Goal: Task Accomplishment & Management: Manage account settings

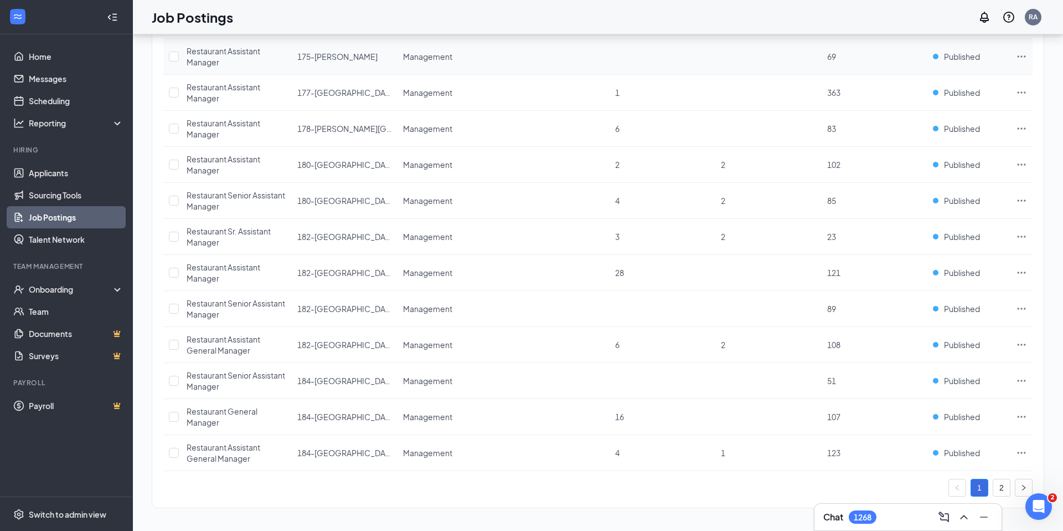
scroll to position [1520, 0]
click at [1021, 449] on icon "Ellipses" at bounding box center [1021, 450] width 11 height 11
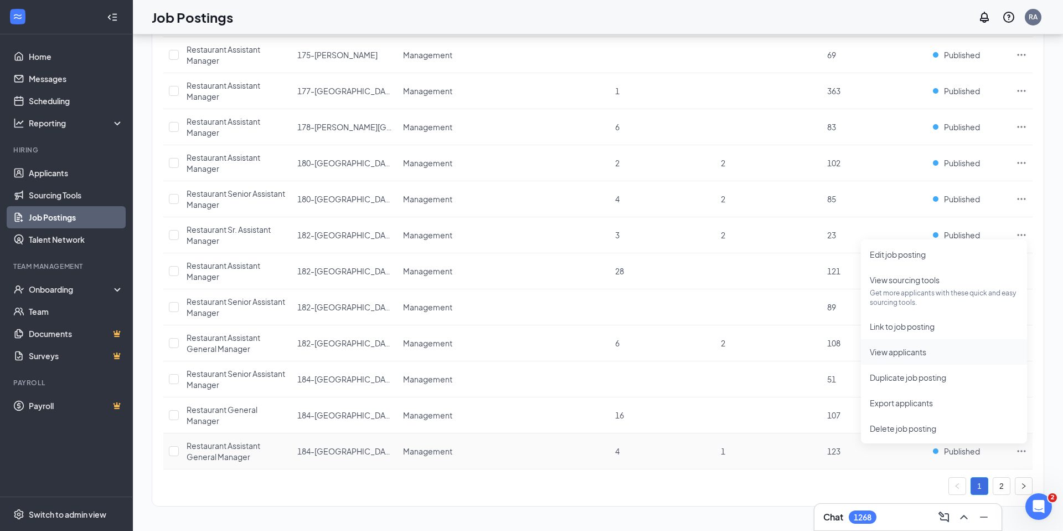
click at [937, 349] on span "View applicants" at bounding box center [944, 352] width 148 height 12
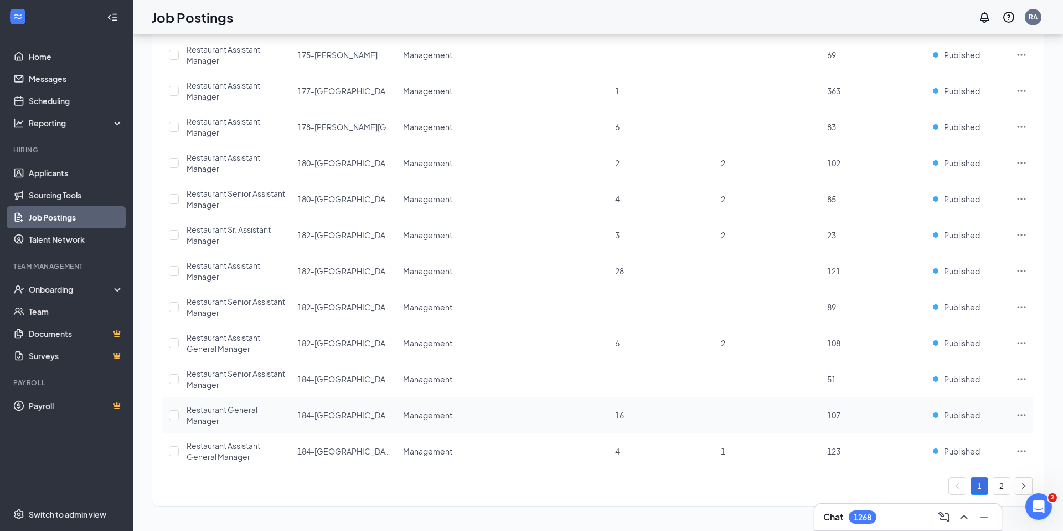
click at [1022, 417] on icon "Ellipses" at bounding box center [1021, 414] width 11 height 11
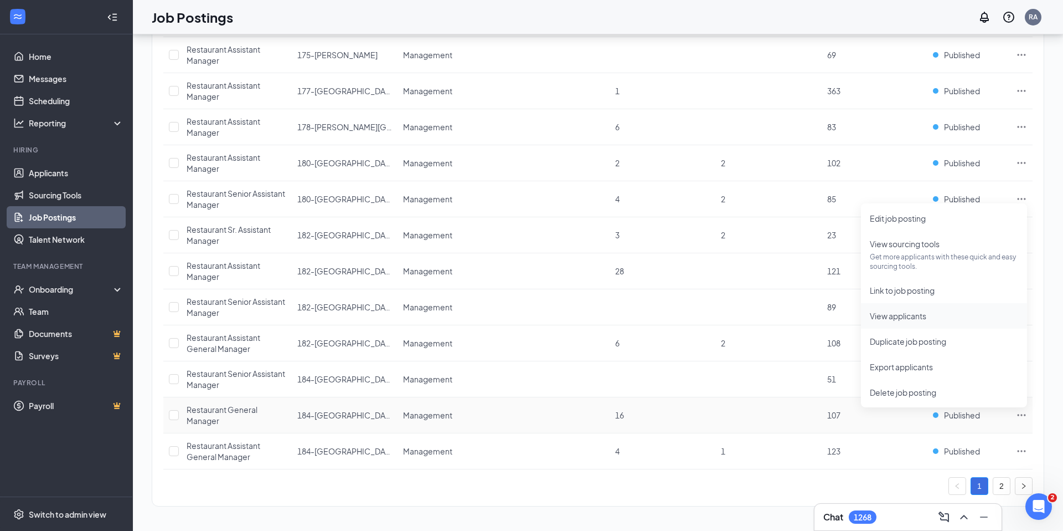
click at [911, 316] on span "View applicants" at bounding box center [898, 316] width 56 height 10
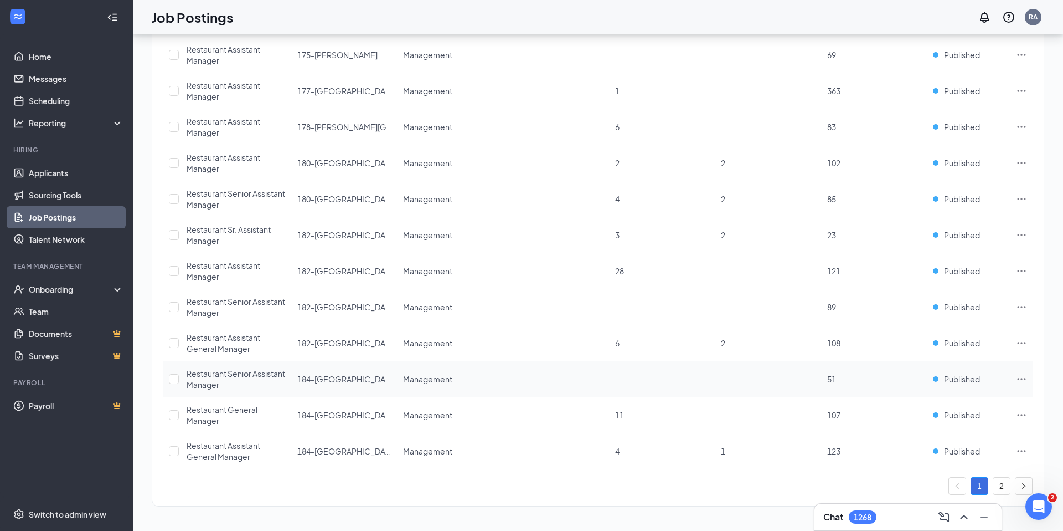
click at [1023, 377] on icon "Ellipses" at bounding box center [1021, 378] width 11 height 11
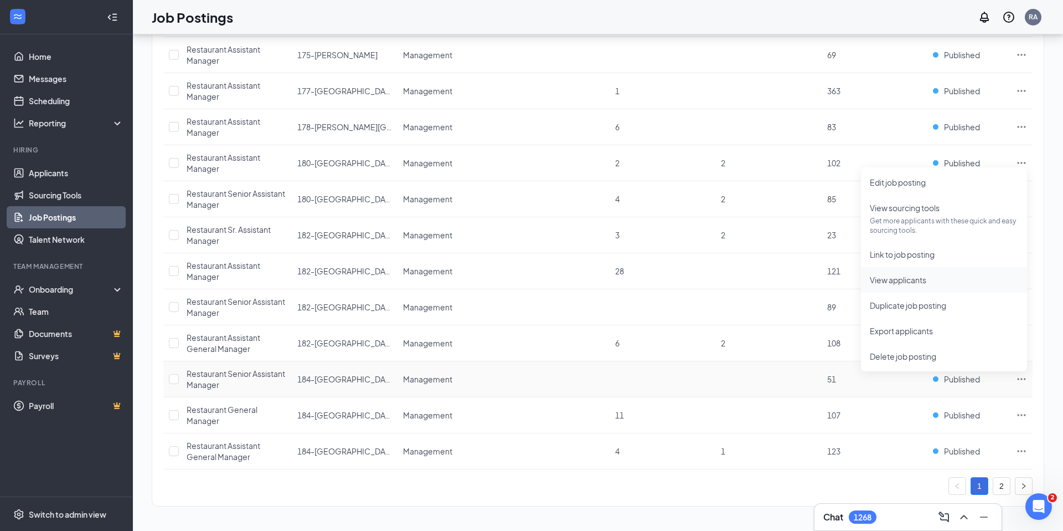
click at [906, 285] on span "View applicants" at bounding box center [944, 280] width 148 height 12
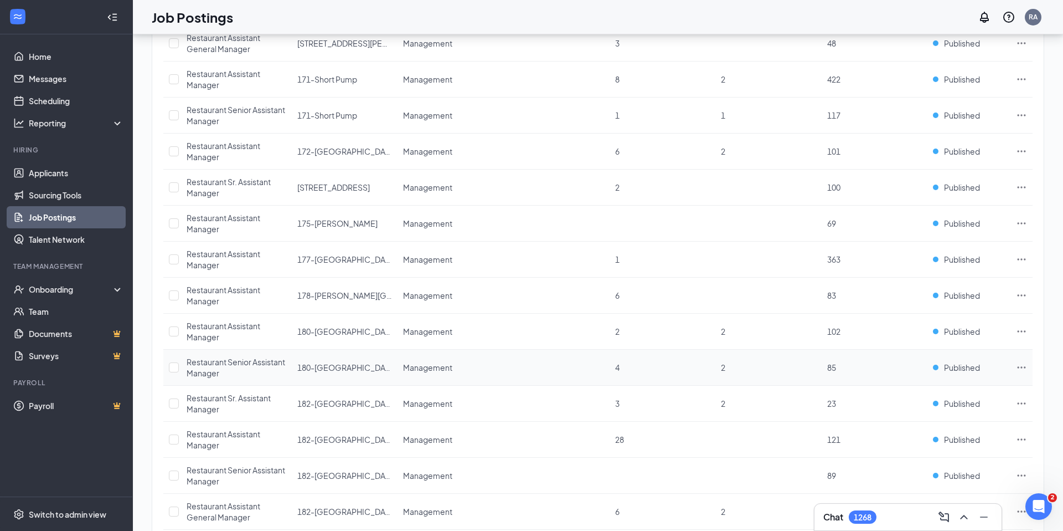
scroll to position [1349, 0]
click at [1024, 368] on icon "Ellipses" at bounding box center [1021, 369] width 11 height 11
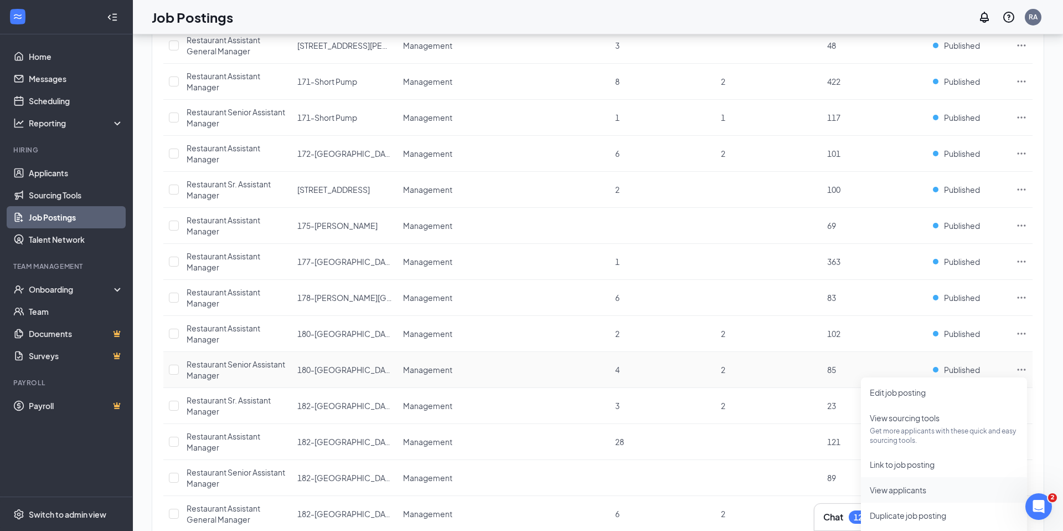
click at [917, 493] on span "View applicants" at bounding box center [898, 490] width 56 height 10
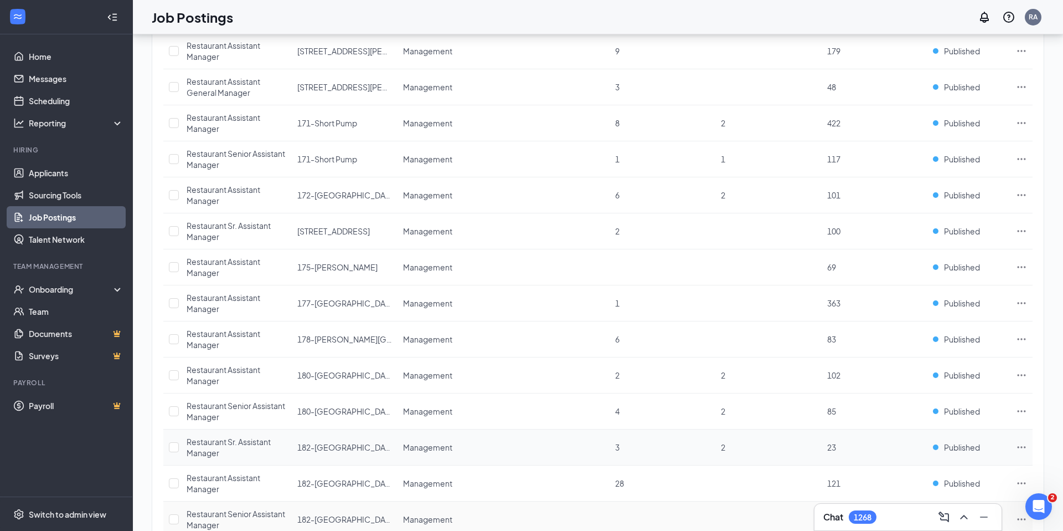
scroll to position [1303, 0]
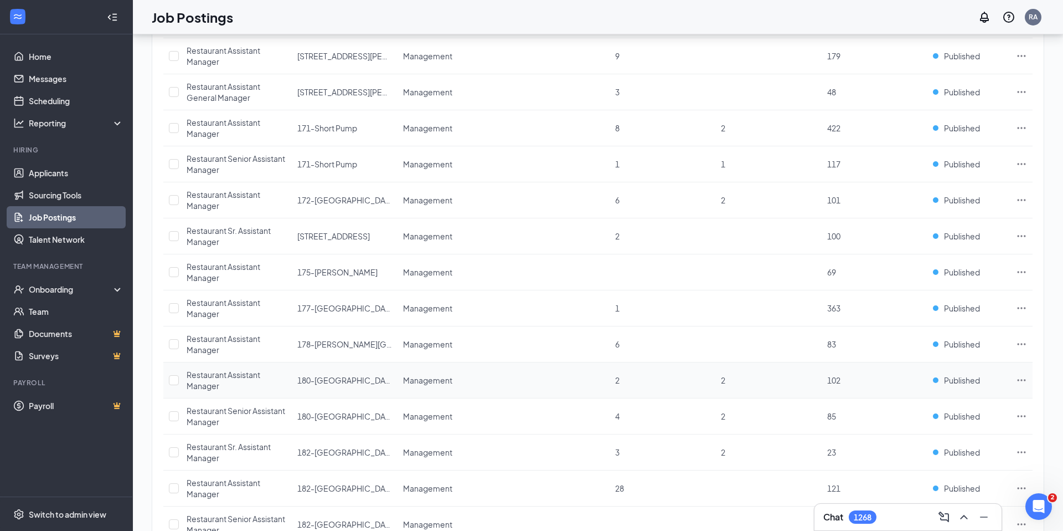
click at [1018, 379] on icon "Ellipses" at bounding box center [1021, 379] width 11 height 11
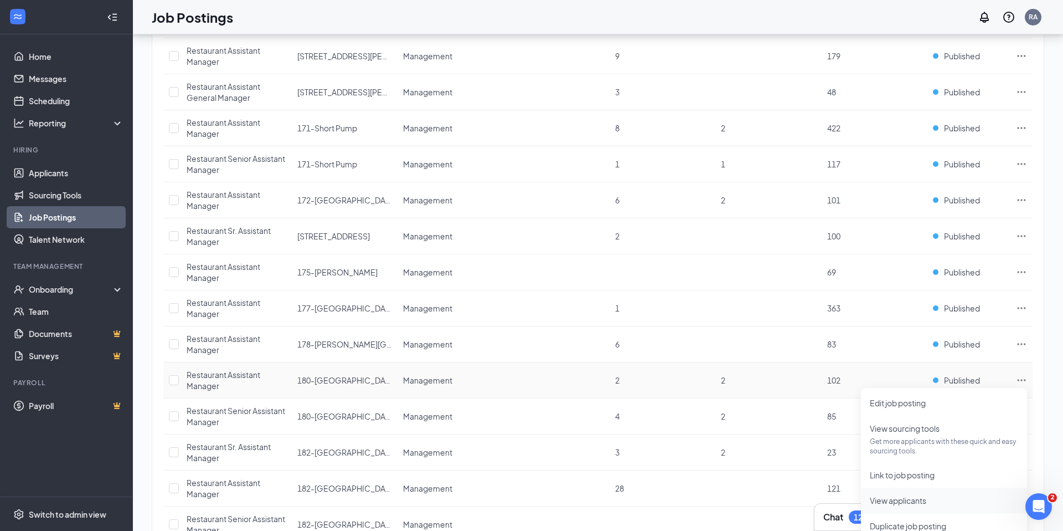
click at [926, 501] on span "View applicants" at bounding box center [898, 500] width 56 height 10
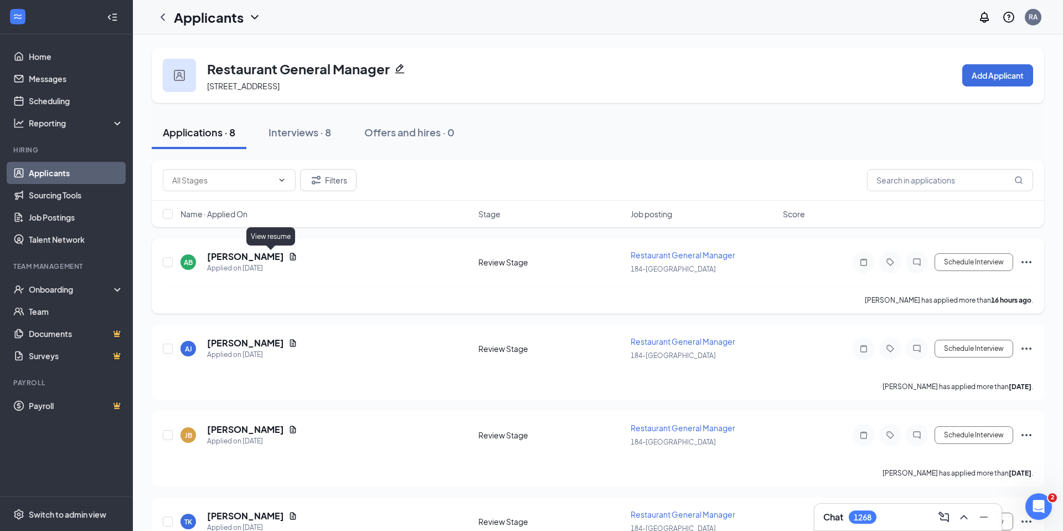
click at [289, 255] on icon "Document" at bounding box center [293, 256] width 9 height 9
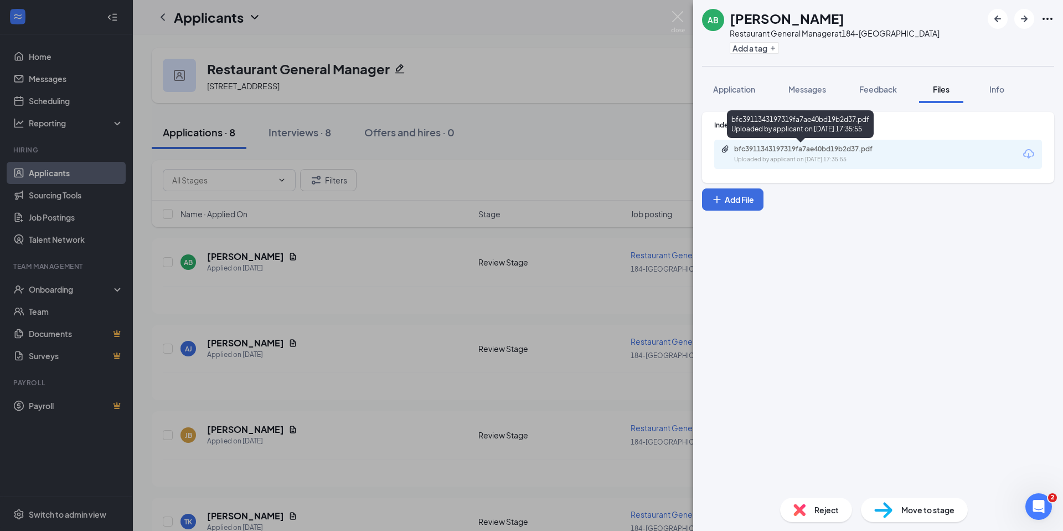
click at [803, 148] on div "bfc3911343197319fa7ae40bd19b2d37.pdf" at bounding box center [811, 149] width 155 height 9
click at [915, 508] on span "Move to stage" at bounding box center [928, 509] width 53 height 12
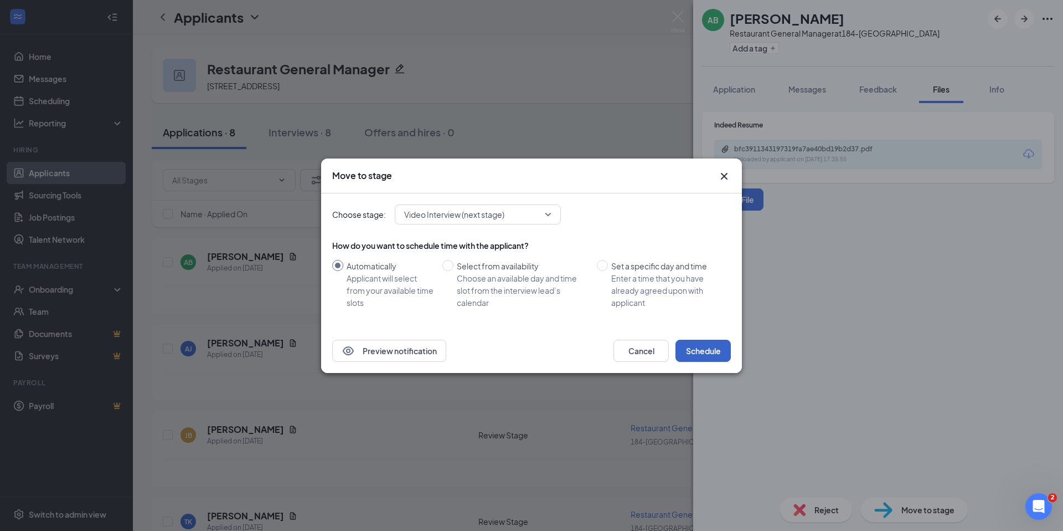
click at [706, 348] on button "Schedule" at bounding box center [703, 351] width 55 height 22
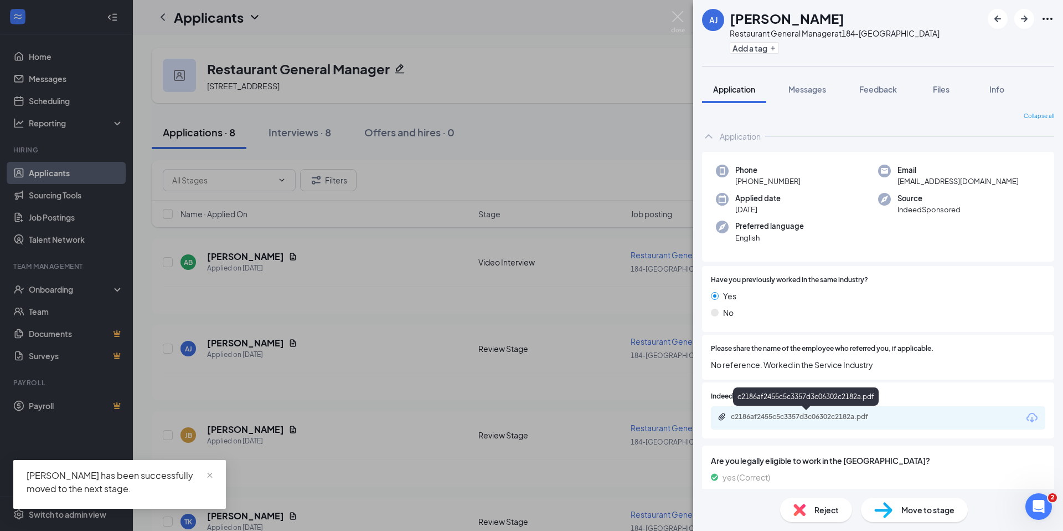
click at [805, 416] on div "c2186af2455c5c3357d3c06302c2182a.pdf" at bounding box center [808, 416] width 155 height 9
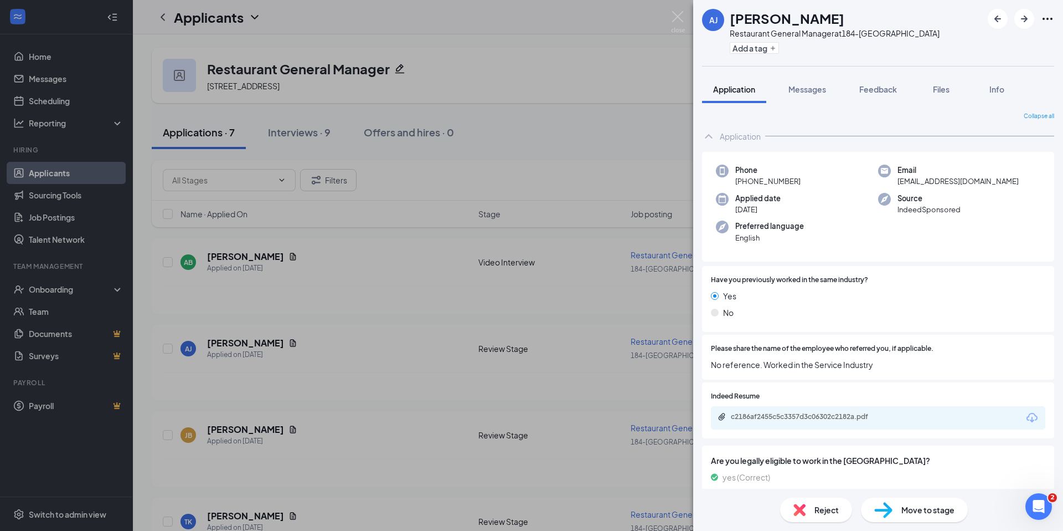
click at [836, 515] on div "Reject" at bounding box center [816, 509] width 72 height 24
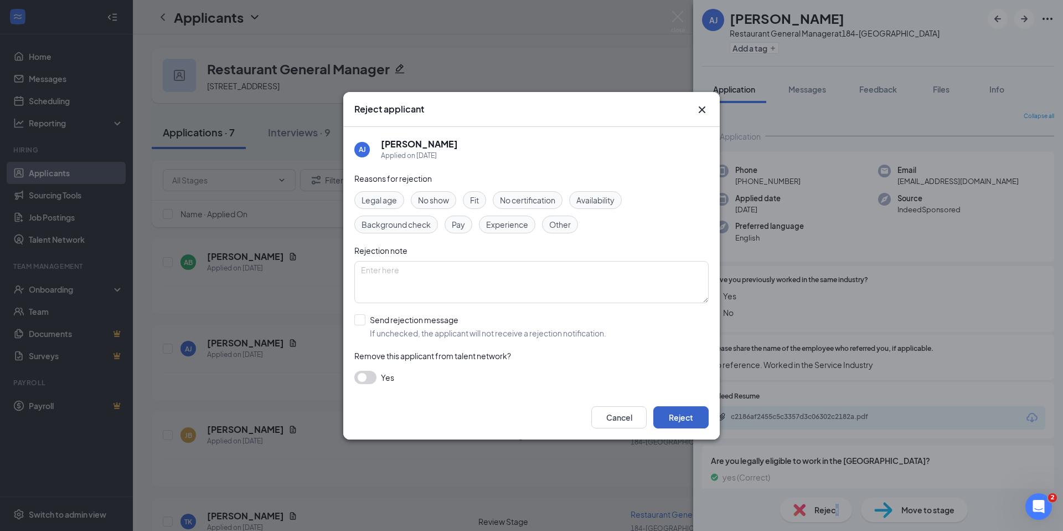
click at [702, 415] on button "Reject" at bounding box center [681, 417] width 55 height 22
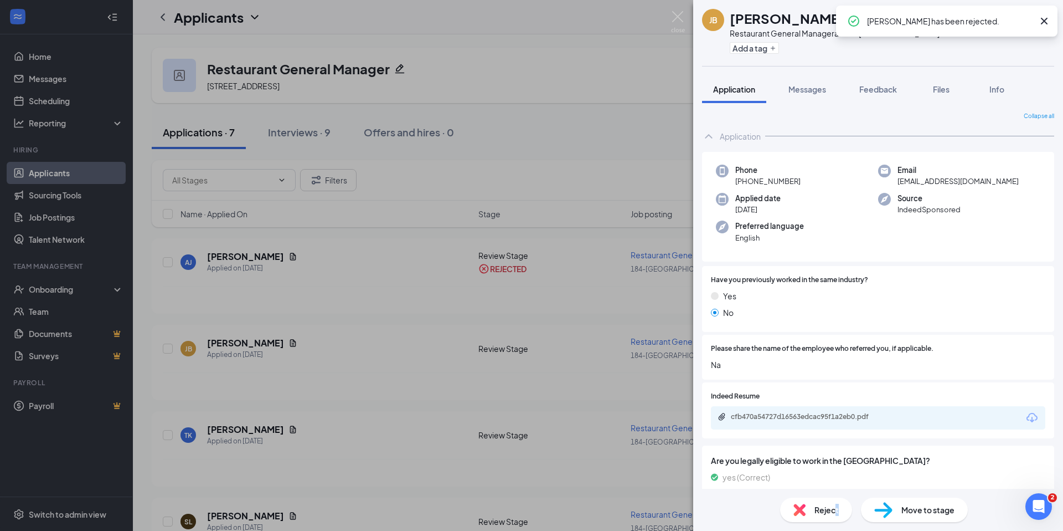
scroll to position [2, 0]
click at [809, 418] on div "cfb470a54727d16563edcac95f1a2eb0.pdf" at bounding box center [808, 414] width 155 height 9
click at [847, 514] on div "Reject" at bounding box center [816, 509] width 72 height 24
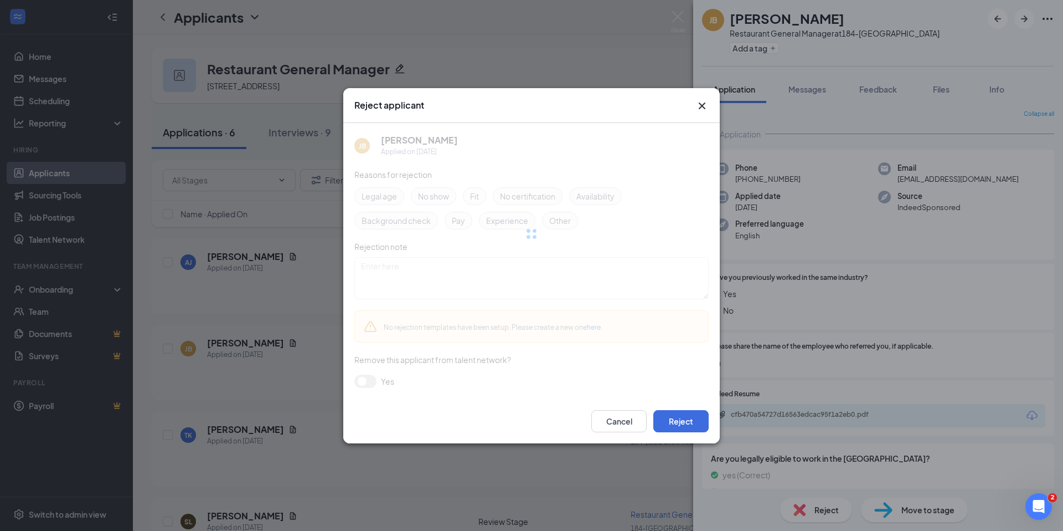
drag, startPoint x: 847, startPoint y: 514, endPoint x: 826, endPoint y: 507, distance: 22.6
click at [833, 511] on div "Reject applicant JB JACOB BRENNAN Applied on Aug 22 Reasons for rejection Legal…" at bounding box center [531, 265] width 1063 height 531
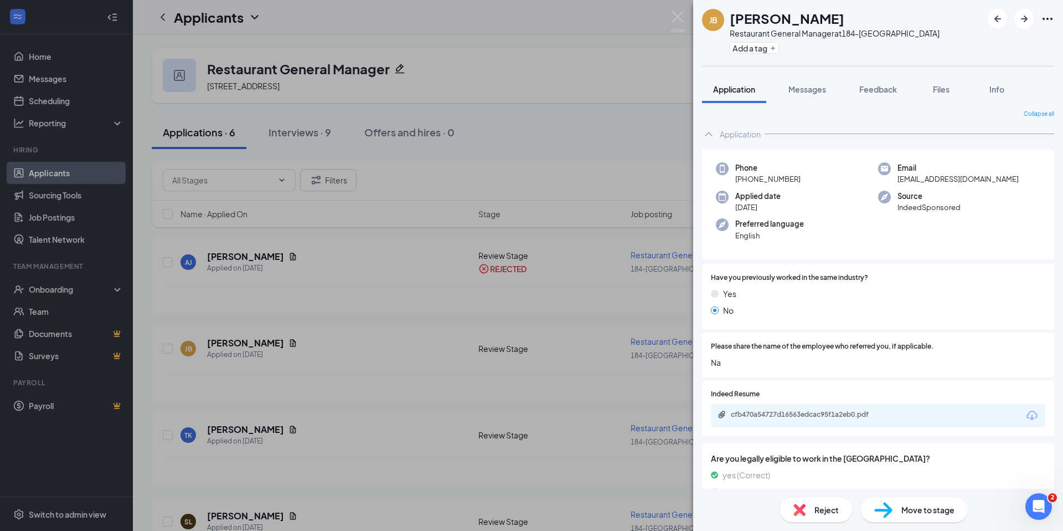
drag, startPoint x: 811, startPoint y: 492, endPoint x: 815, endPoint y: 502, distance: 11.0
click at [811, 492] on div "Reject Move to stage" at bounding box center [878, 509] width 370 height 42
click at [823, 506] on span "Reject" at bounding box center [827, 509] width 24 height 12
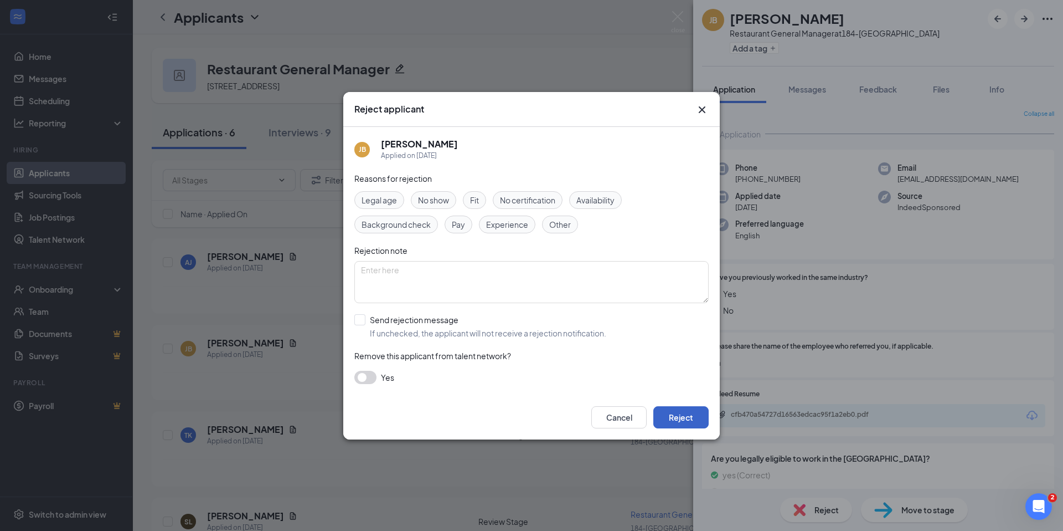
click at [697, 424] on button "Reject" at bounding box center [681, 417] width 55 height 22
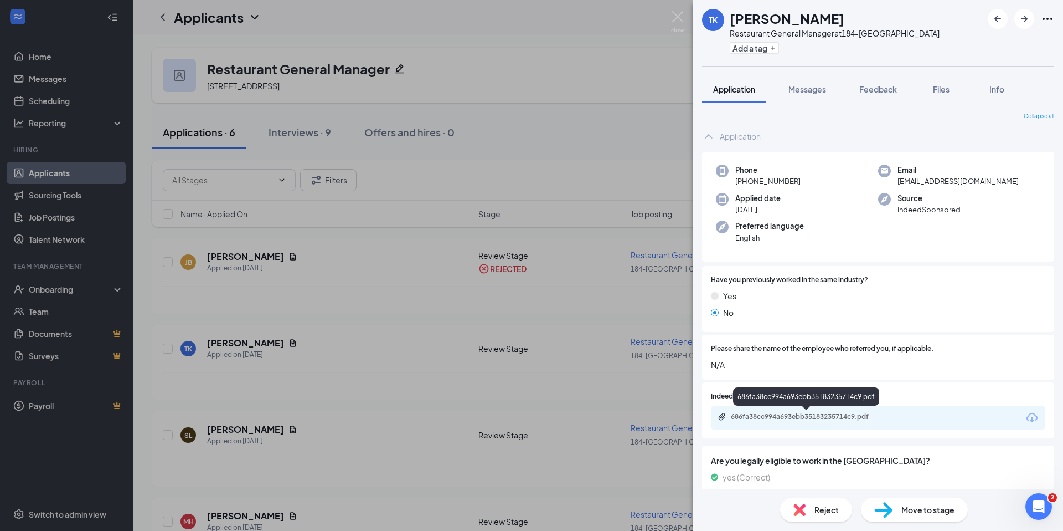
click at [816, 418] on div "686fa38cc994a693ebb35183235714c9.pdf" at bounding box center [808, 416] width 155 height 9
click at [819, 520] on div "Reject" at bounding box center [816, 509] width 72 height 24
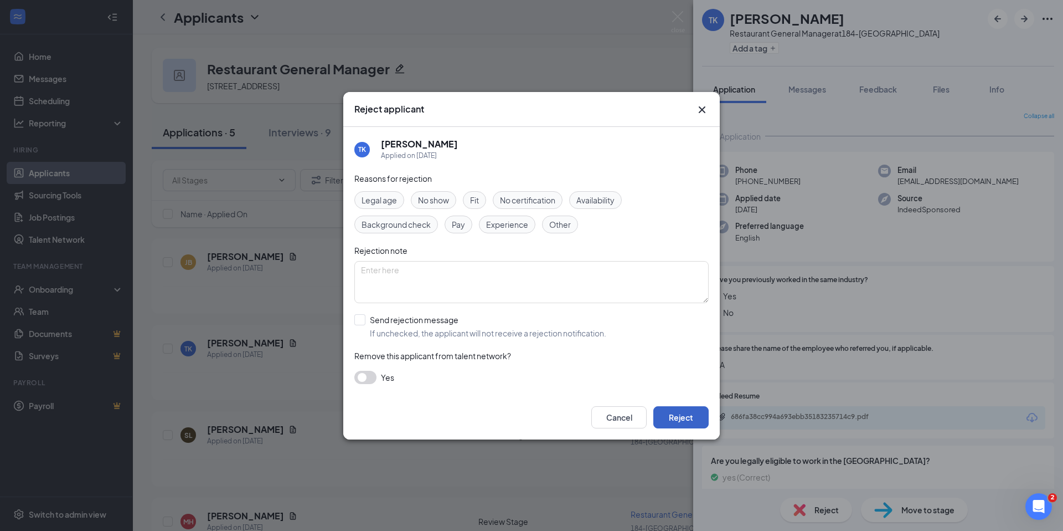
click at [667, 419] on button "Reject" at bounding box center [681, 417] width 55 height 22
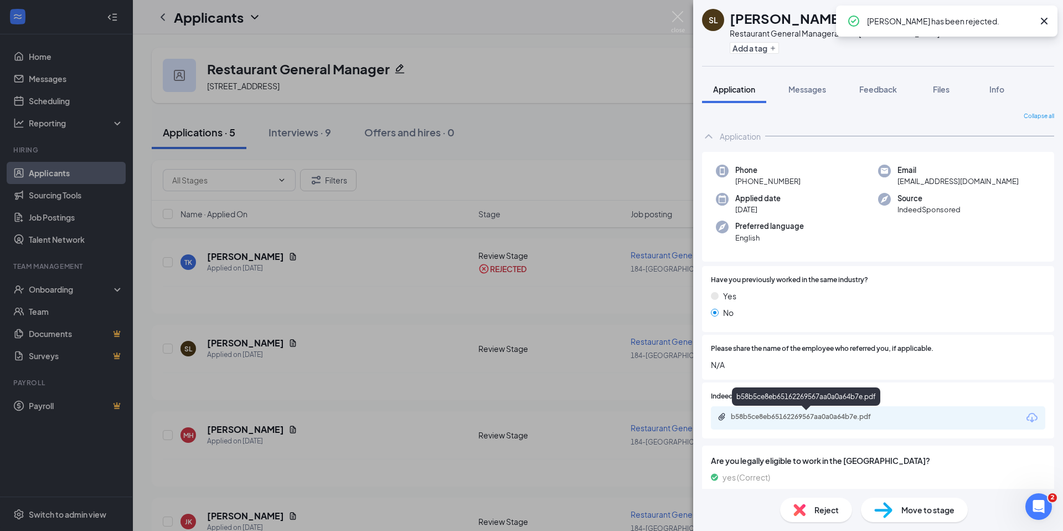
click at [830, 421] on div "b58b5ce8eb65162269567aa0a0a64b7e.pdf" at bounding box center [807, 417] width 179 height 11
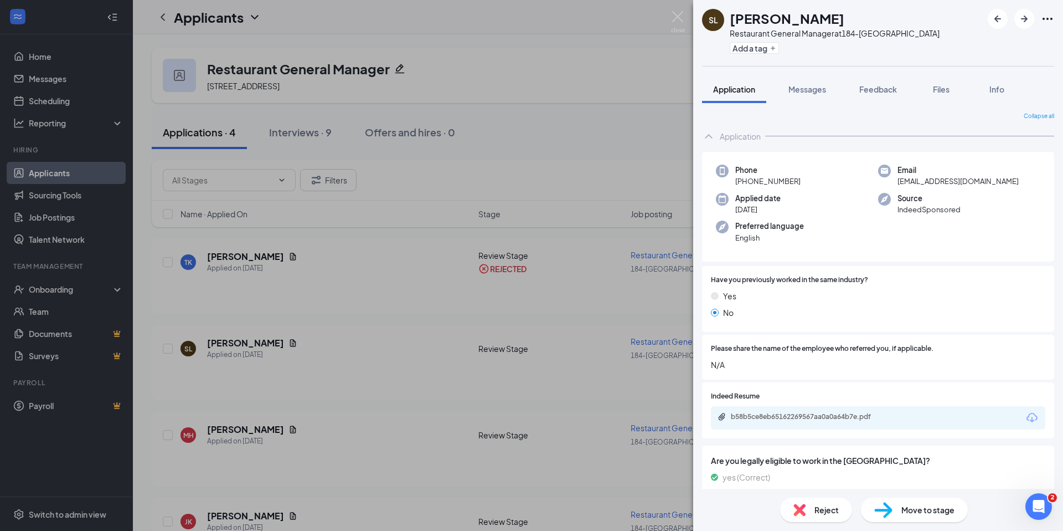
drag, startPoint x: 911, startPoint y: 518, endPoint x: 902, endPoint y: 514, distance: 9.7
click at [909, 518] on div "Move to stage" at bounding box center [914, 509] width 107 height 24
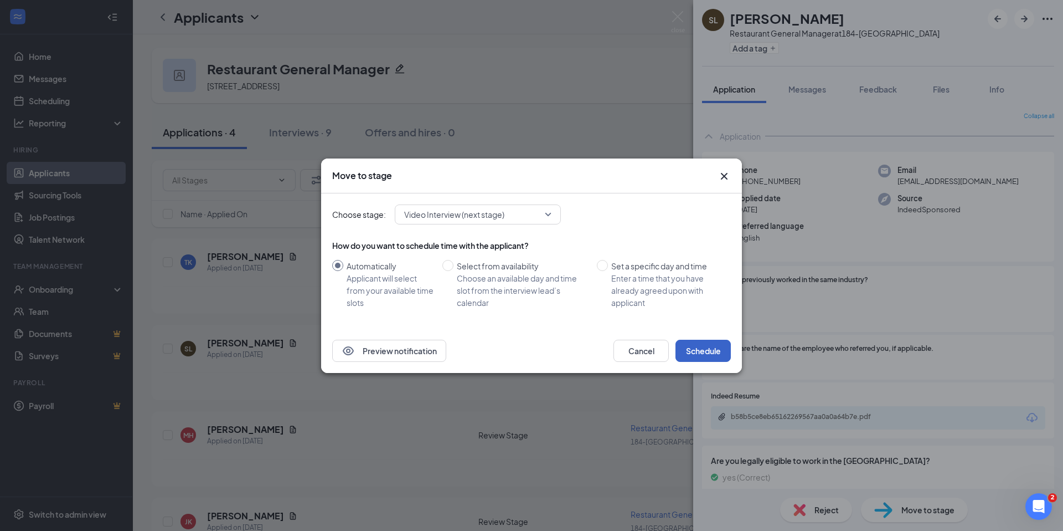
click at [704, 356] on button "Schedule" at bounding box center [703, 351] width 55 height 22
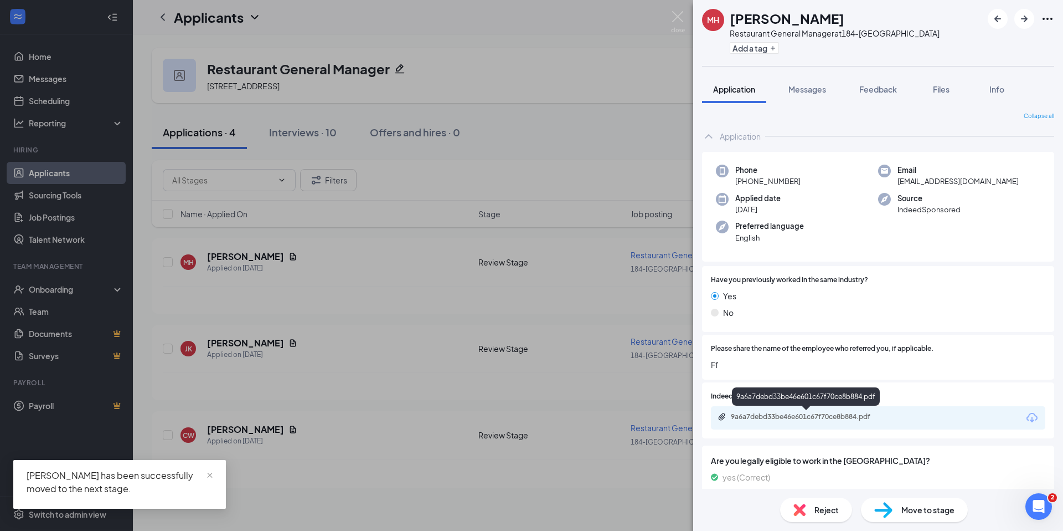
click at [800, 418] on div "9a6a7debd33be46e601c67f70ce8b884.pdf" at bounding box center [808, 416] width 155 height 9
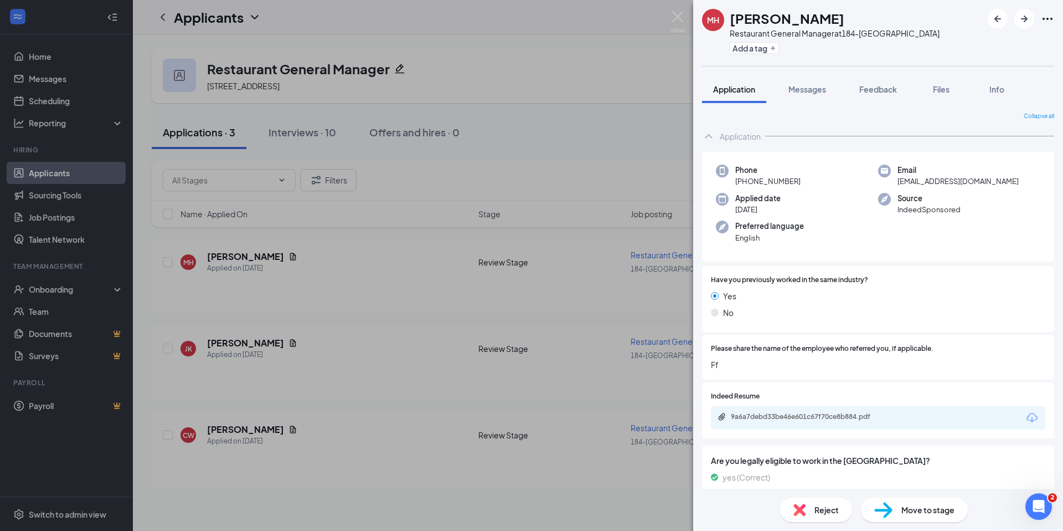
click at [811, 521] on div "Reject Move to stage" at bounding box center [878, 509] width 370 height 42
click at [809, 517] on div "Reject" at bounding box center [816, 509] width 72 height 24
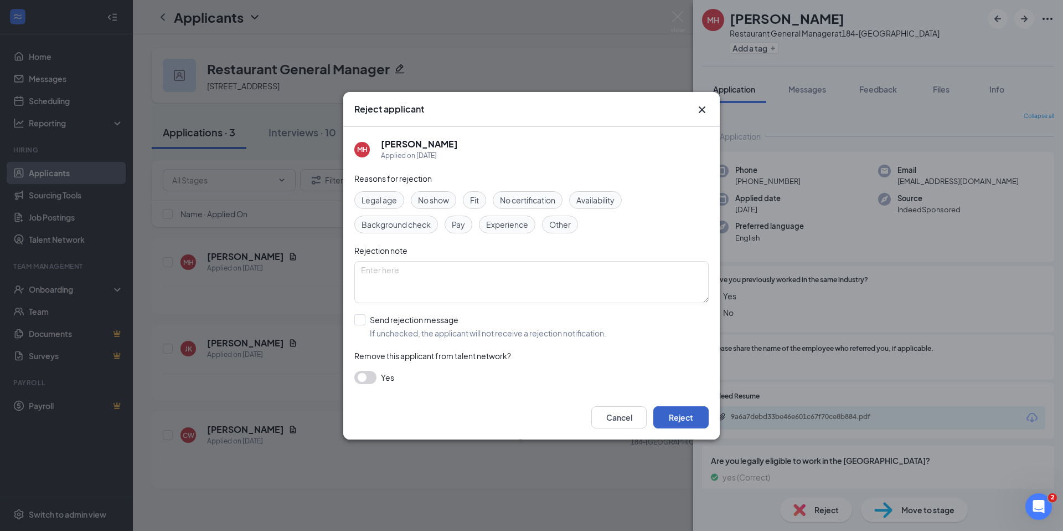
click at [673, 417] on button "Reject" at bounding box center [681, 417] width 55 height 22
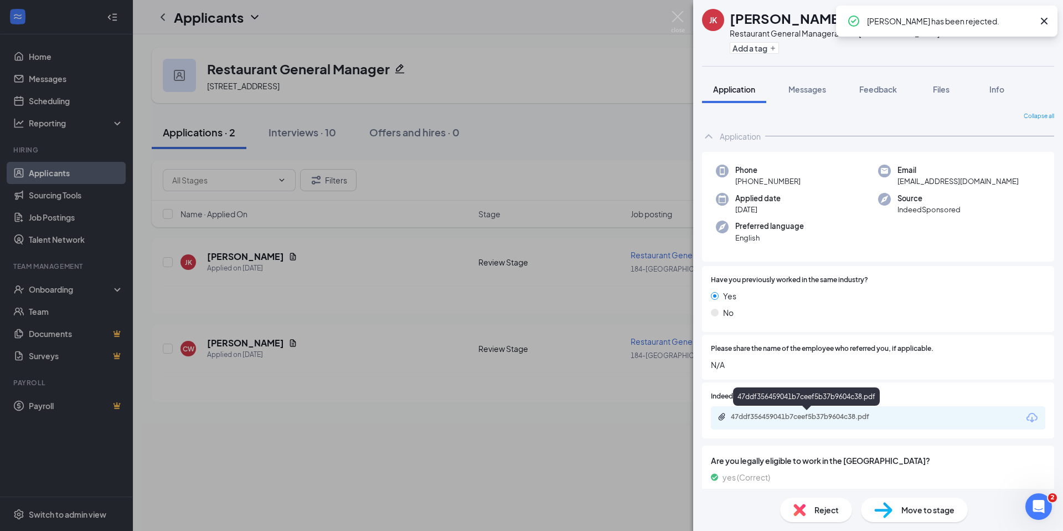
click at [834, 411] on div "47ddf356459041b7ceef5b37b9604c38.pdf" at bounding box center [878, 417] width 335 height 23
click at [834, 418] on div "47ddf356459041b7ceef5b37b9604c38.pdf" at bounding box center [808, 416] width 155 height 9
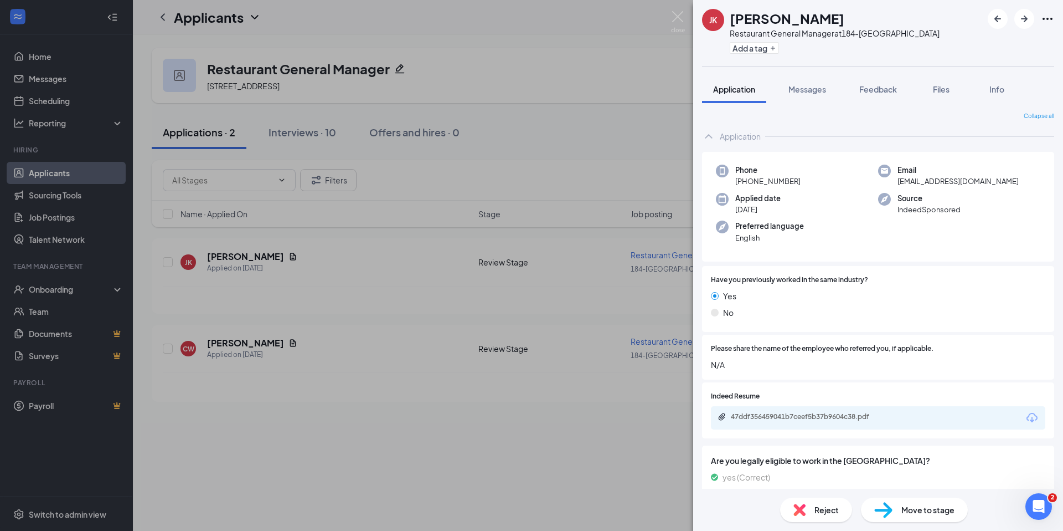
click at [924, 507] on span "Move to stage" at bounding box center [928, 509] width 53 height 12
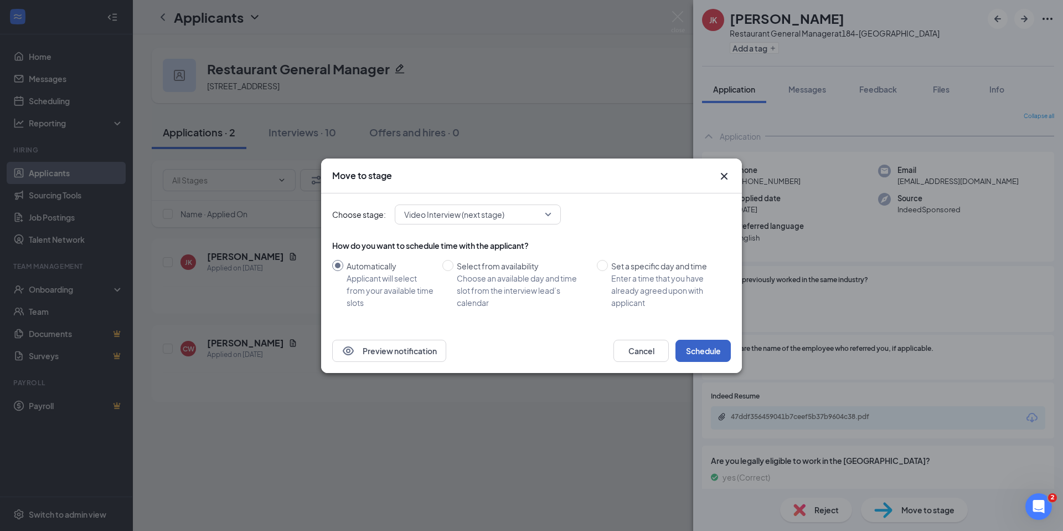
click at [699, 358] on button "Schedule" at bounding box center [703, 351] width 55 height 22
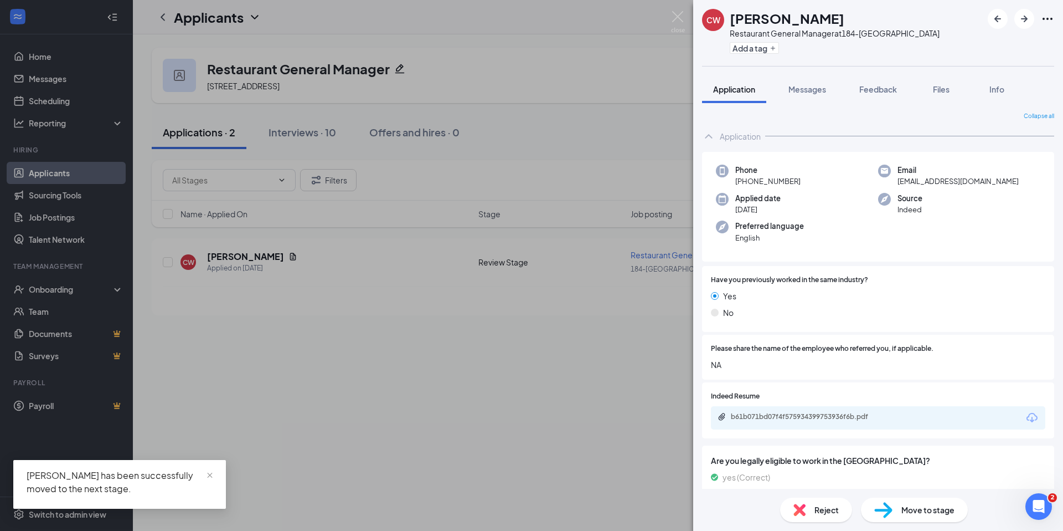
drag, startPoint x: 785, startPoint y: 408, endPoint x: 784, endPoint y: 419, distance: 11.1
click at [785, 409] on div "b61b071bd07f4f575934399753936f6b.pdf" at bounding box center [878, 417] width 335 height 23
click at [784, 419] on div "b61b071bd07f4f575934399753936f6b.pdf" at bounding box center [808, 416] width 155 height 9
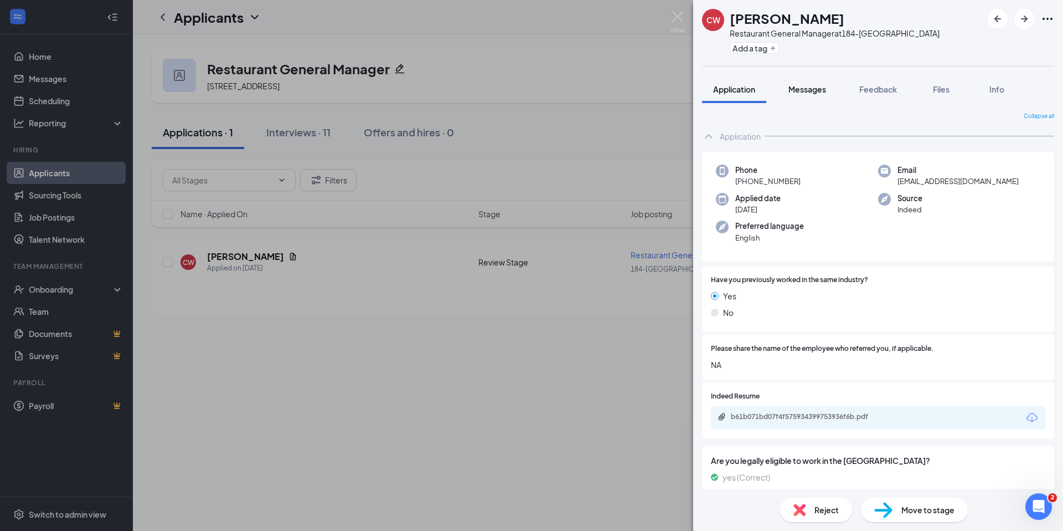
drag, startPoint x: 785, startPoint y: 89, endPoint x: 801, endPoint y: 91, distance: 15.8
click at [789, 90] on button "Messages" at bounding box center [808, 89] width 60 height 28
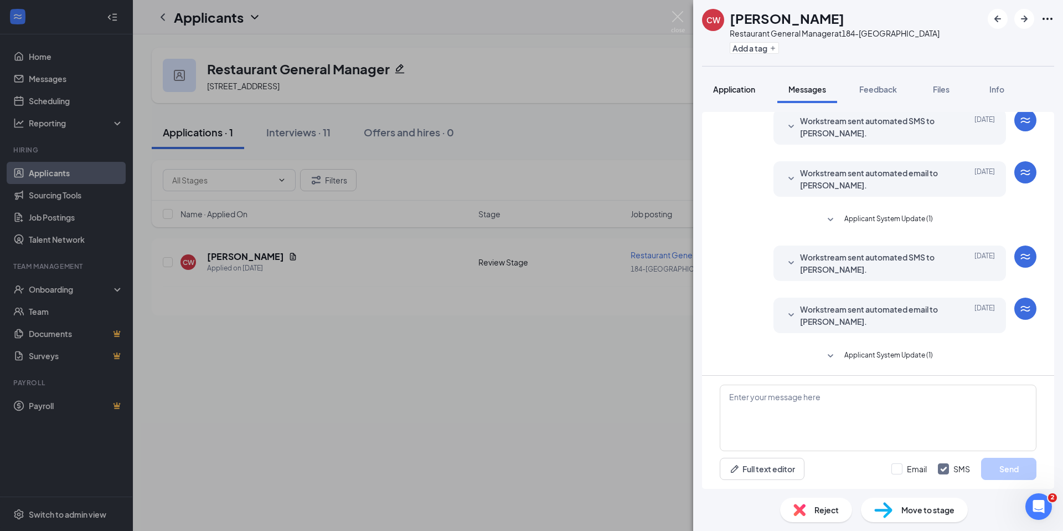
scroll to position [253, 0]
click at [747, 92] on span "Application" at bounding box center [734, 89] width 42 height 10
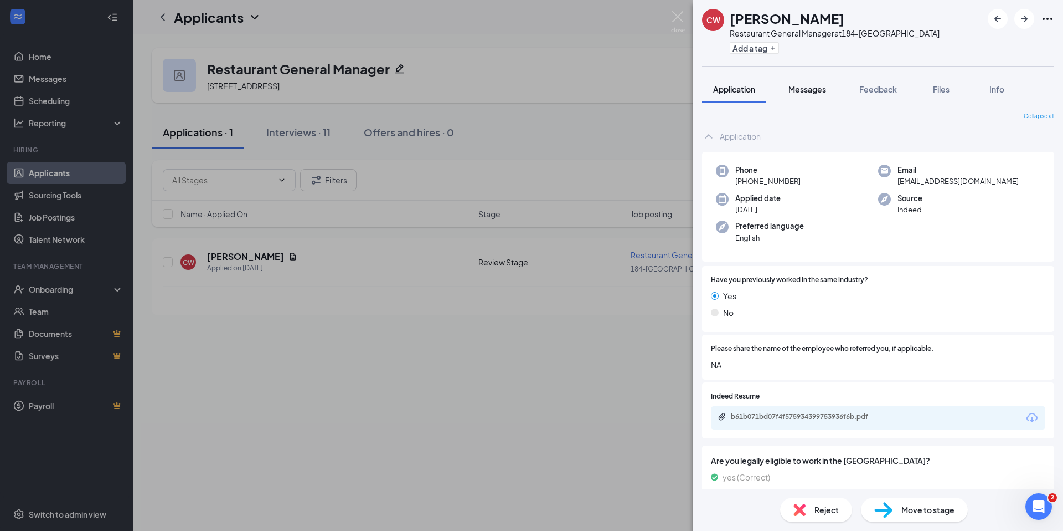
click at [809, 91] on span "Messages" at bounding box center [808, 89] width 38 height 10
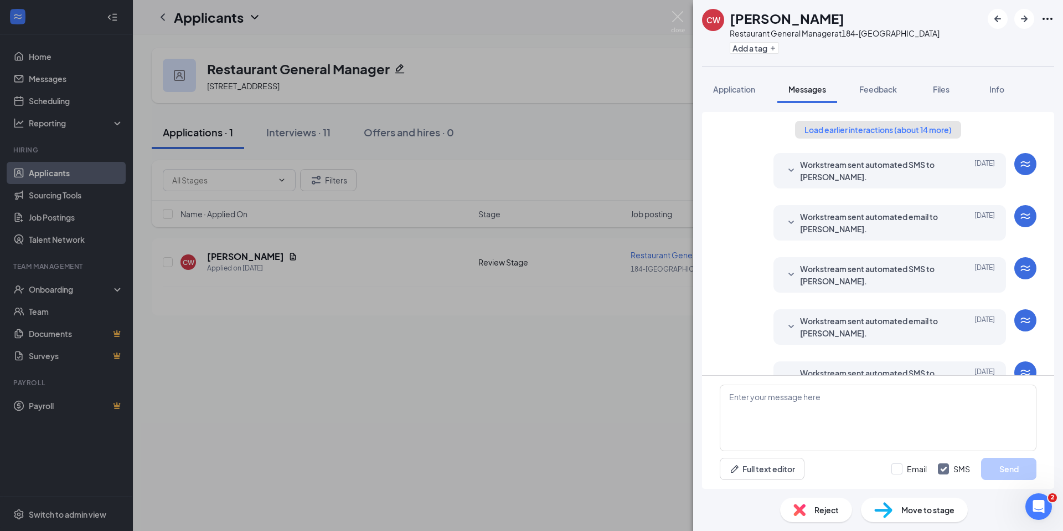
click at [884, 130] on button "Load earlier interactions (about 14 more)" at bounding box center [878, 130] width 166 height 18
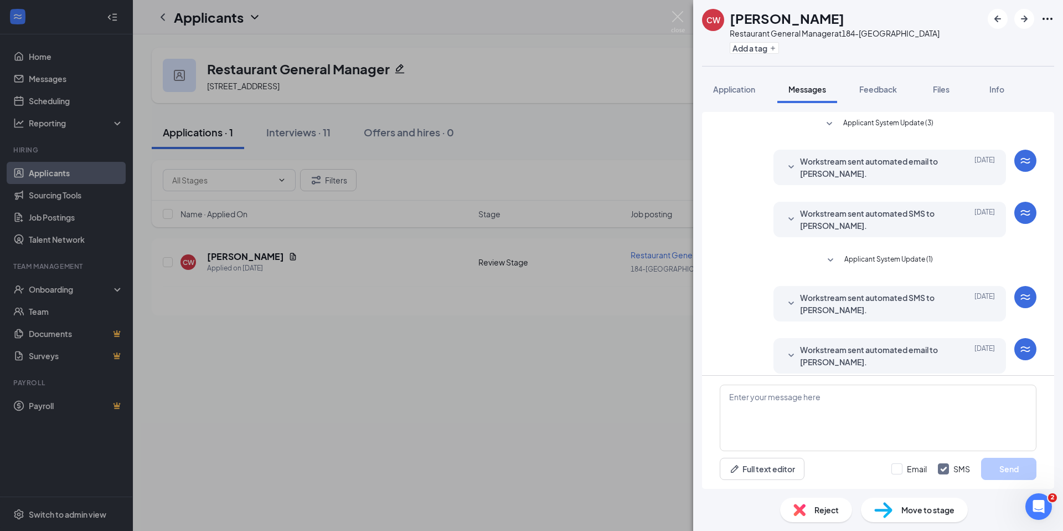
click at [888, 125] on span "Applicant System Update (3)" at bounding box center [888, 123] width 90 height 13
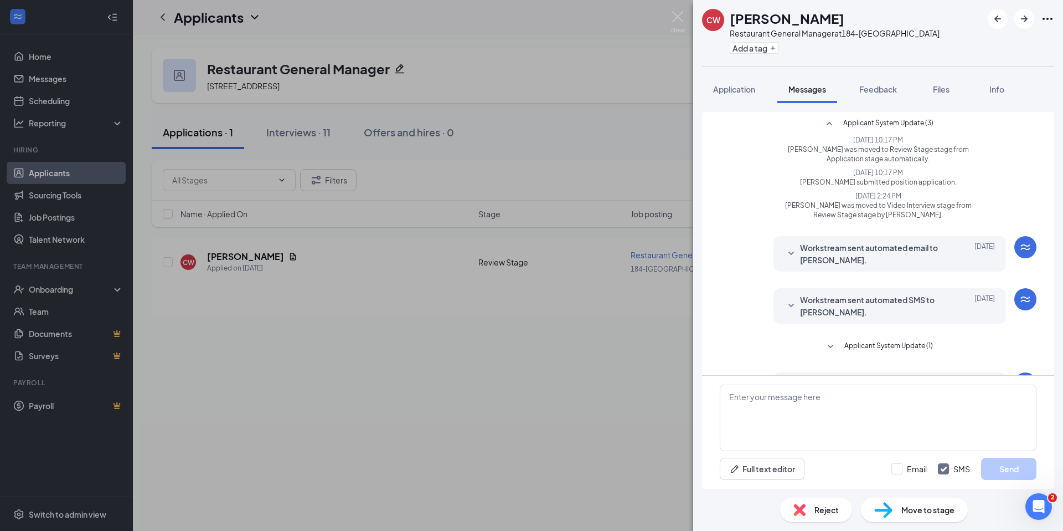
click at [861, 241] on span "Workstream sent automated email to Christopher Wilkerson." at bounding box center [872, 253] width 145 height 24
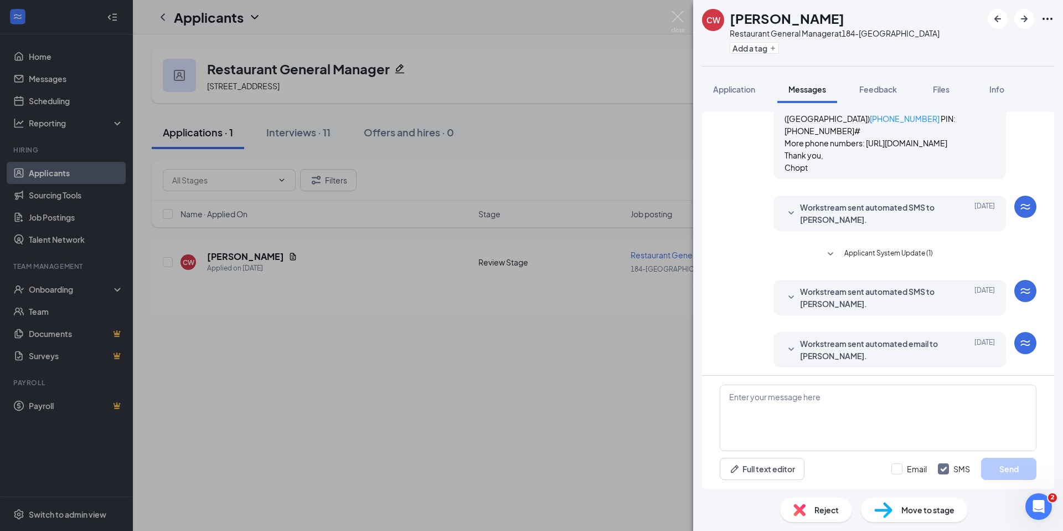
click at [873, 217] on span "Workstream sent automated SMS to Christopher Wilkerson." at bounding box center [872, 213] width 145 height 24
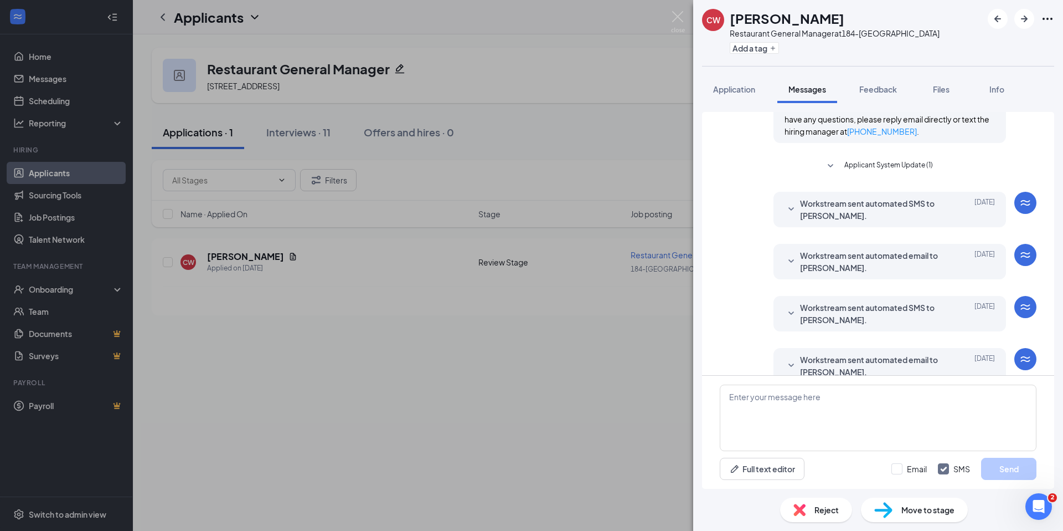
scroll to position [452, 0]
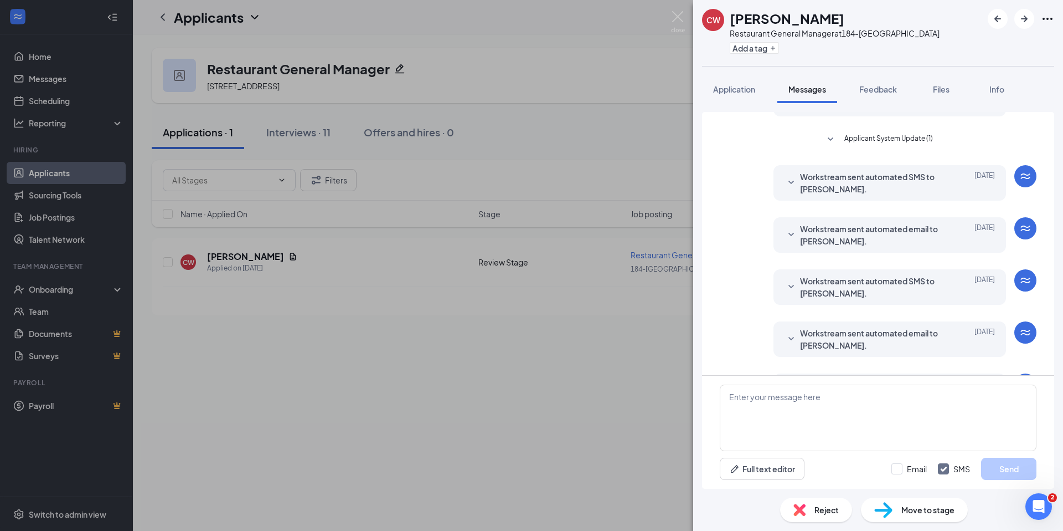
click at [877, 195] on span "Workstream sent automated SMS to Christopher Wilkerson." at bounding box center [872, 183] width 145 height 24
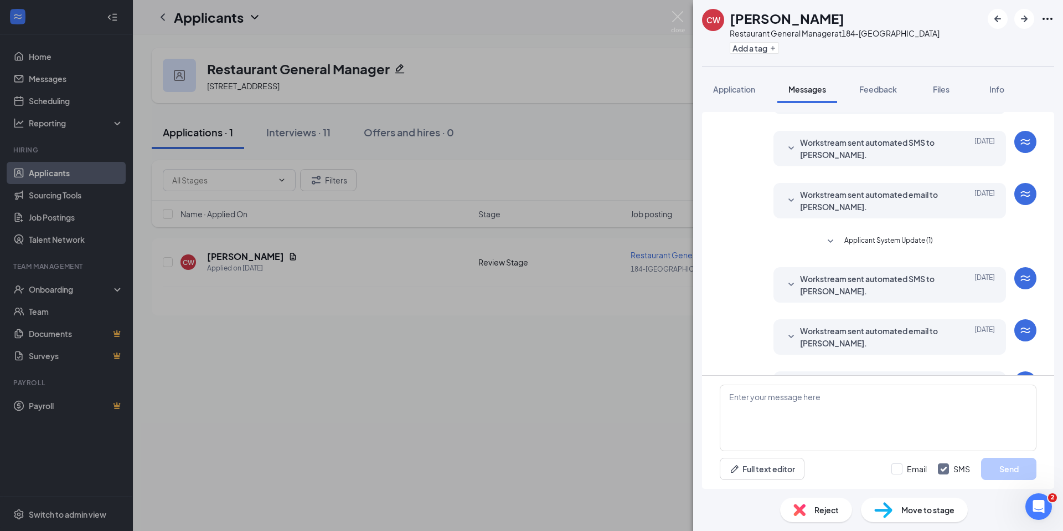
scroll to position [933, 0]
click at [880, 239] on span "Applicant System Update (1)" at bounding box center [889, 239] width 89 height 13
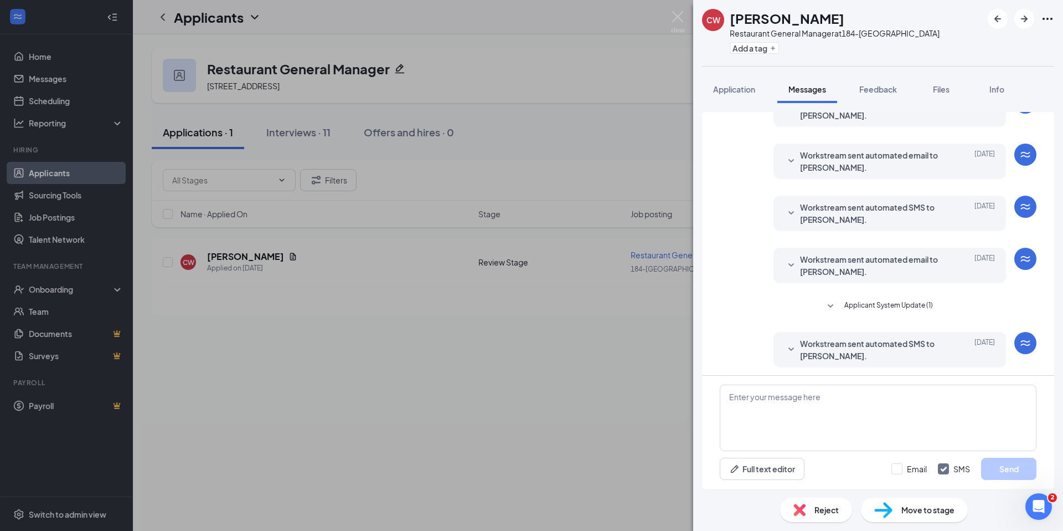
scroll to position [1338, 0]
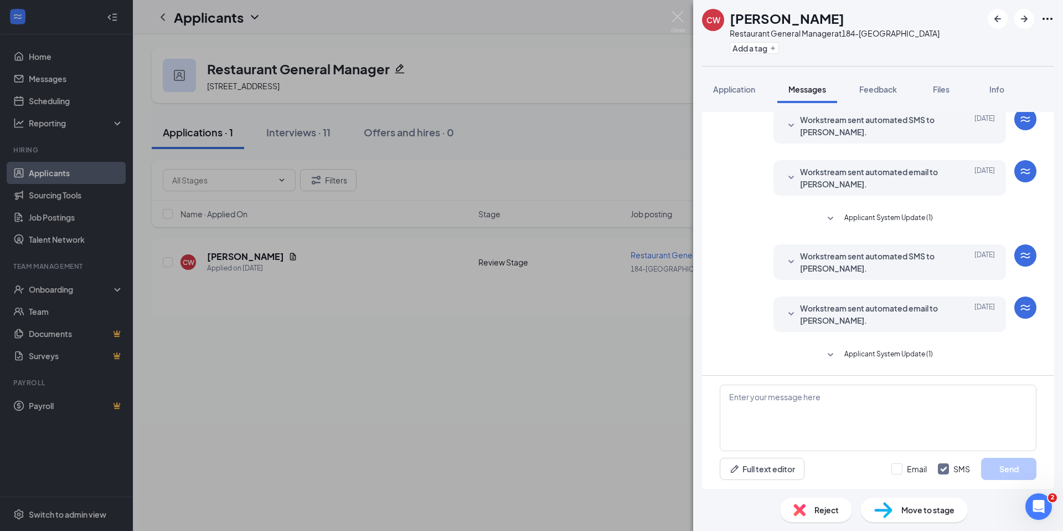
click at [884, 312] on span "Workstream sent automated email to Christopher Wilkerson." at bounding box center [872, 314] width 145 height 24
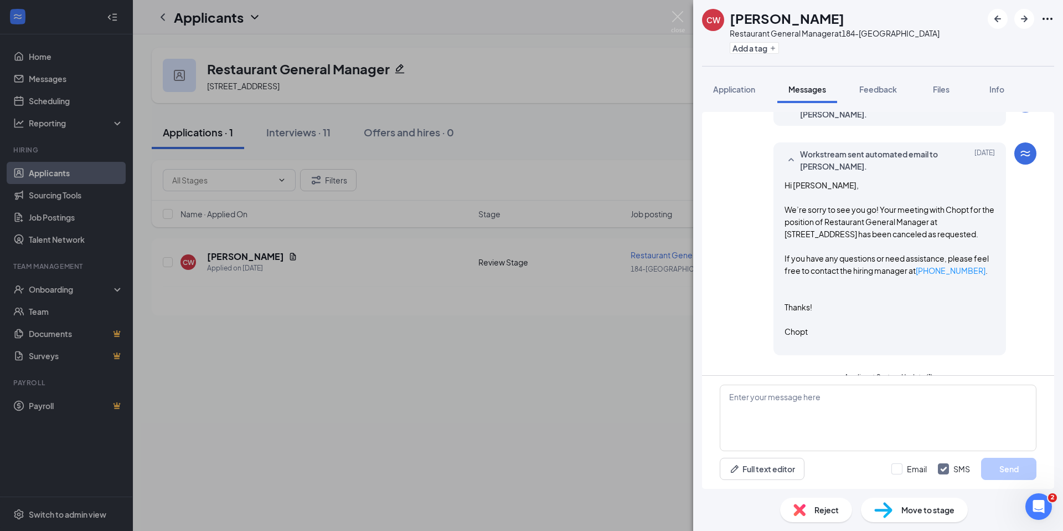
scroll to position [1515, 0]
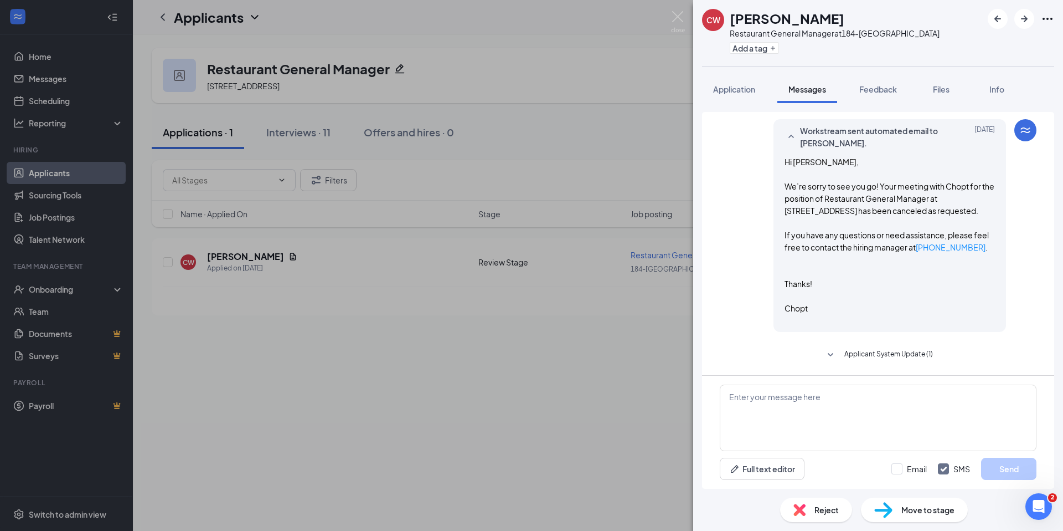
click at [883, 350] on span "Applicant System Update (1)" at bounding box center [889, 354] width 89 height 13
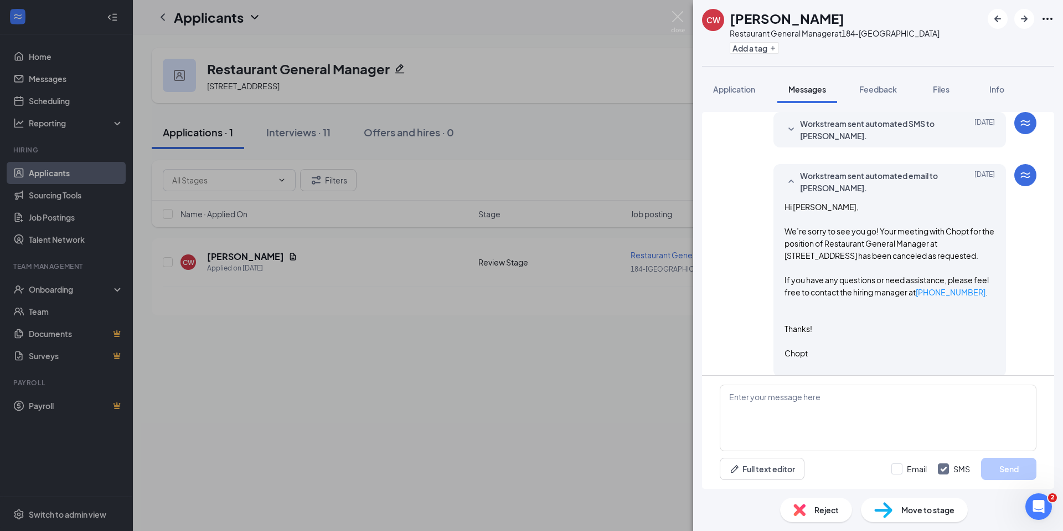
scroll to position [1455, 0]
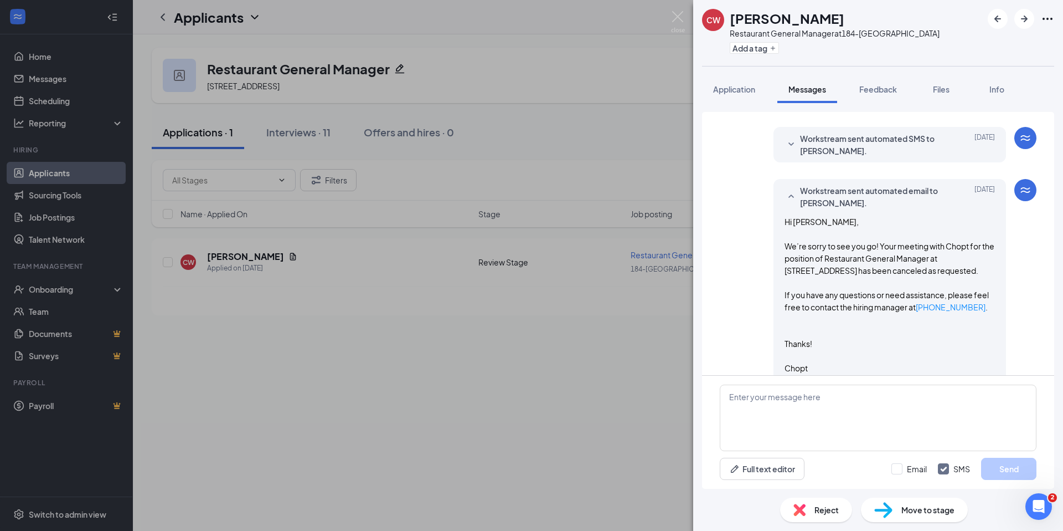
click at [826, 501] on div "Reject" at bounding box center [816, 509] width 72 height 24
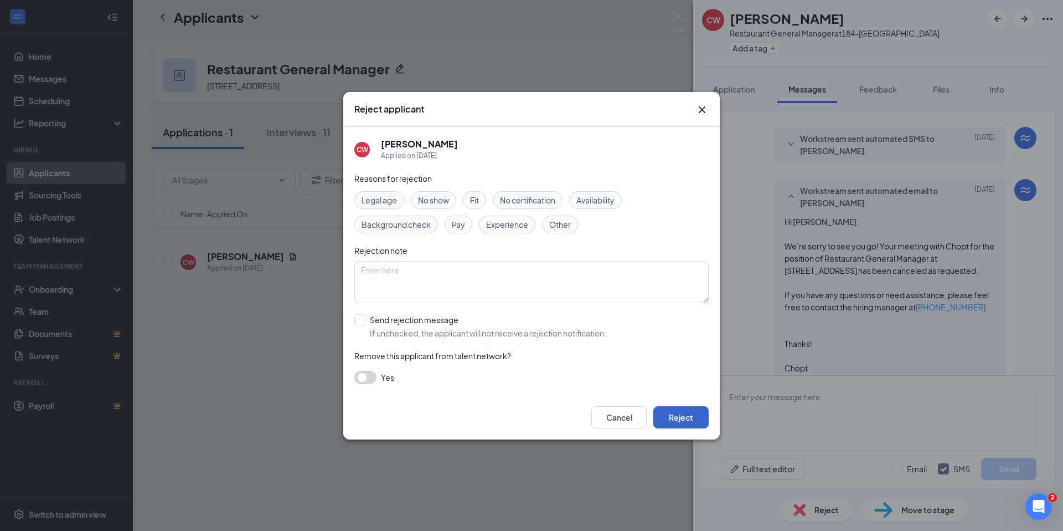
click at [677, 425] on button "Reject" at bounding box center [681, 417] width 55 height 22
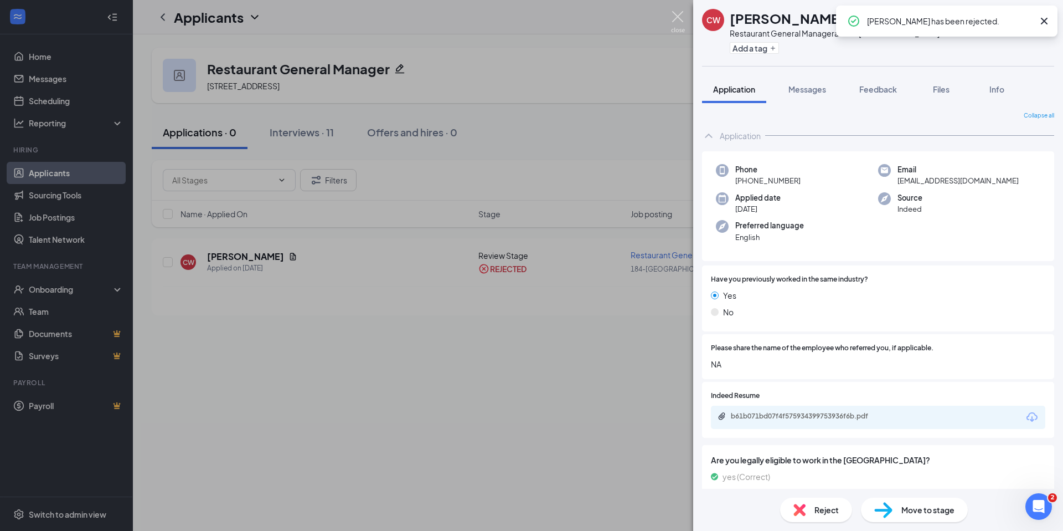
scroll to position [1, 0]
click at [680, 11] on img at bounding box center [678, 22] width 14 height 22
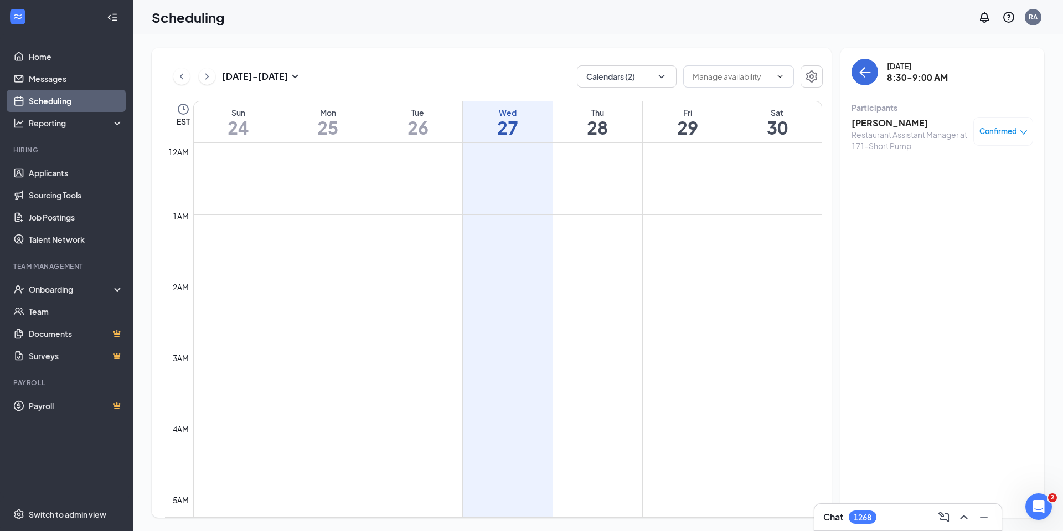
scroll to position [563, 0]
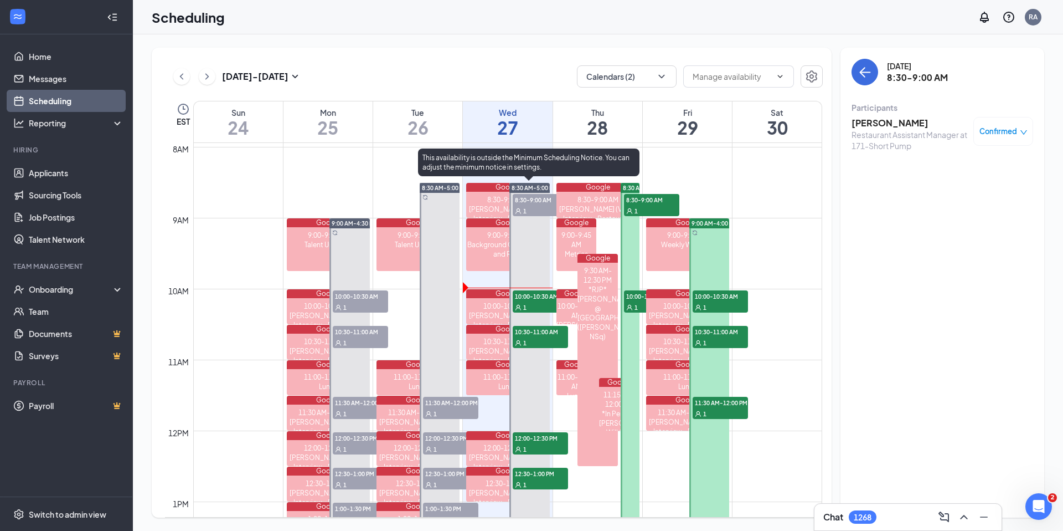
click at [526, 301] on div "1" at bounding box center [540, 306] width 55 height 11
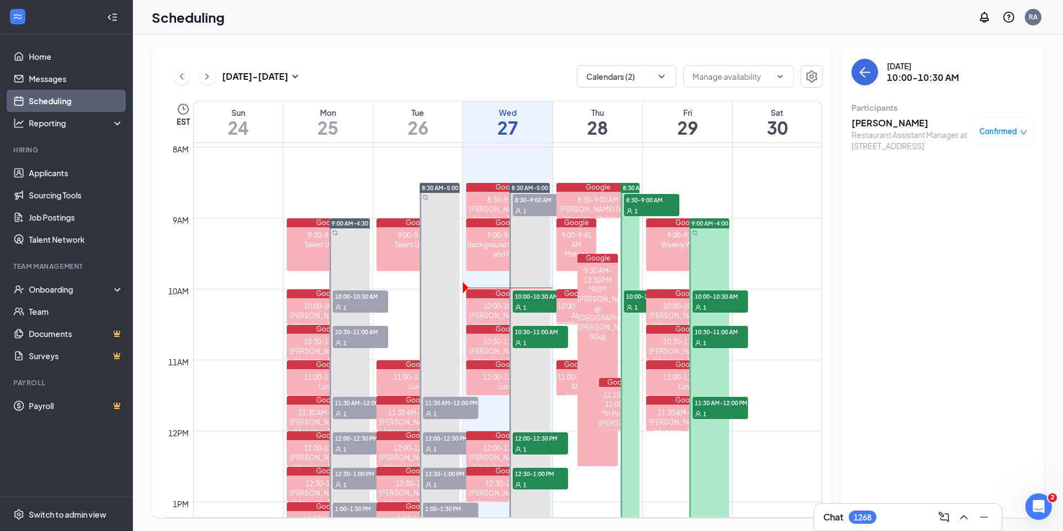
click at [906, 121] on h3 "ERIYANA BARNES" at bounding box center [910, 123] width 116 height 12
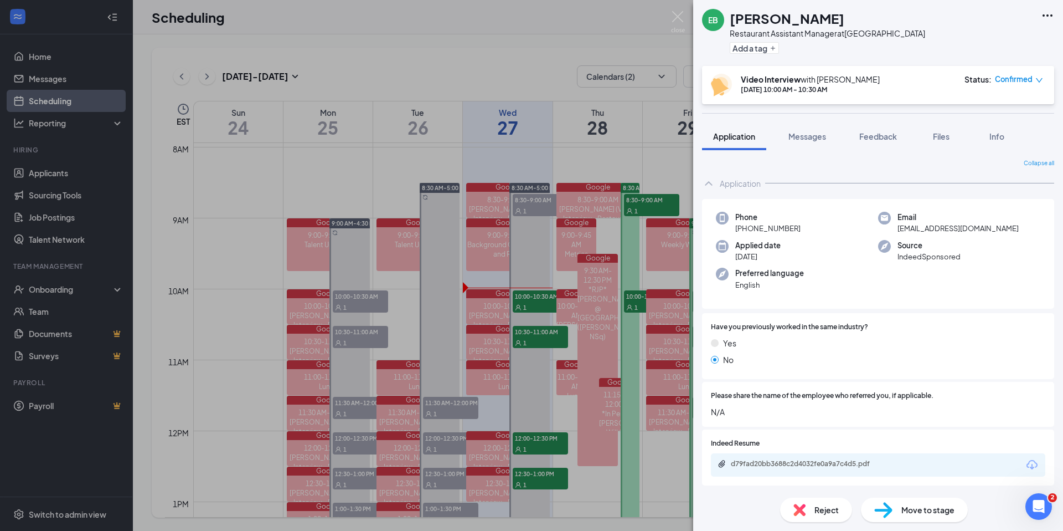
click at [846, 472] on div "d79fad20bb3688c2d4032fe0a9a7c4d5.pdf" at bounding box center [878, 464] width 335 height 23
click at [844, 469] on div "d79fad20bb3688c2d4032fe0a9a7c4d5.pdf" at bounding box center [807, 464] width 179 height 11
drag, startPoint x: 898, startPoint y: 229, endPoint x: 943, endPoint y: 232, distance: 45.0
click at [974, 230] on span "eriyana13@gmail.com" at bounding box center [958, 228] width 121 height 11
copy span "eriyana13@gmail.com"
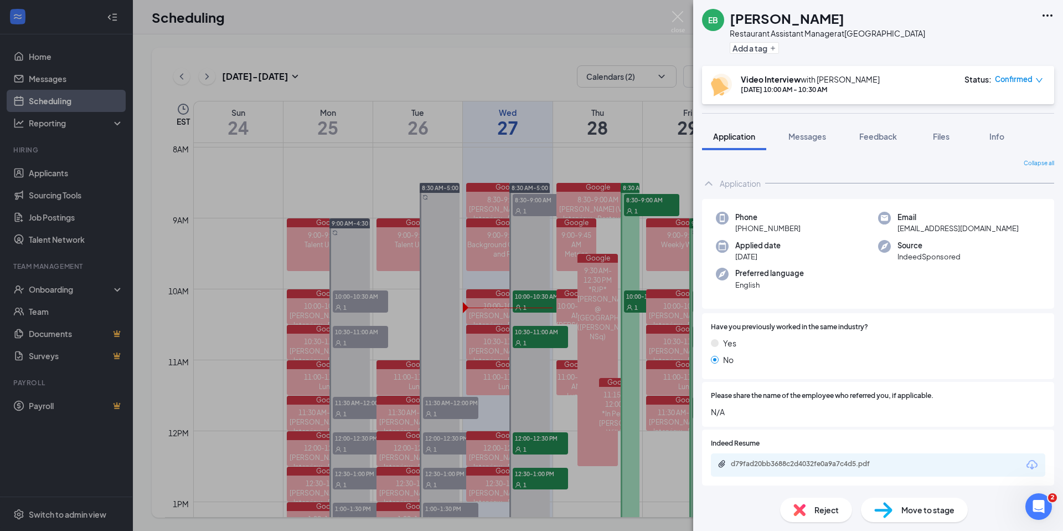
drag, startPoint x: 822, startPoint y: 224, endPoint x: 809, endPoint y: 224, distance: 13.9
click at [822, 224] on div "Phone +1 (305) 205-8668" at bounding box center [797, 223] width 162 height 23
drag, startPoint x: 745, startPoint y: 229, endPoint x: 776, endPoint y: 227, distance: 30.5
click at [814, 225] on div "Phone +1 (305) 205-8668" at bounding box center [797, 223] width 162 height 23
copy span "(305) 205-8668"
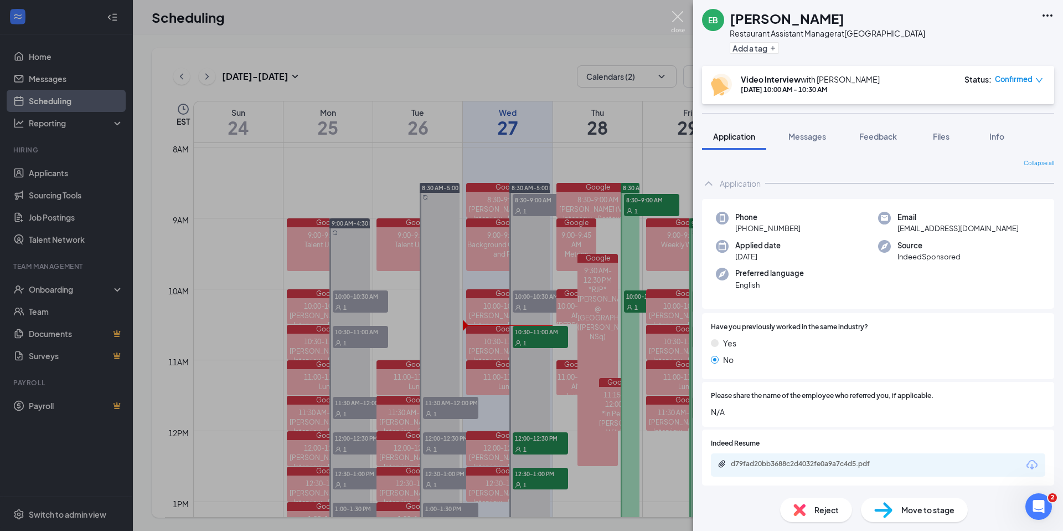
click at [677, 17] on img at bounding box center [678, 22] width 14 height 22
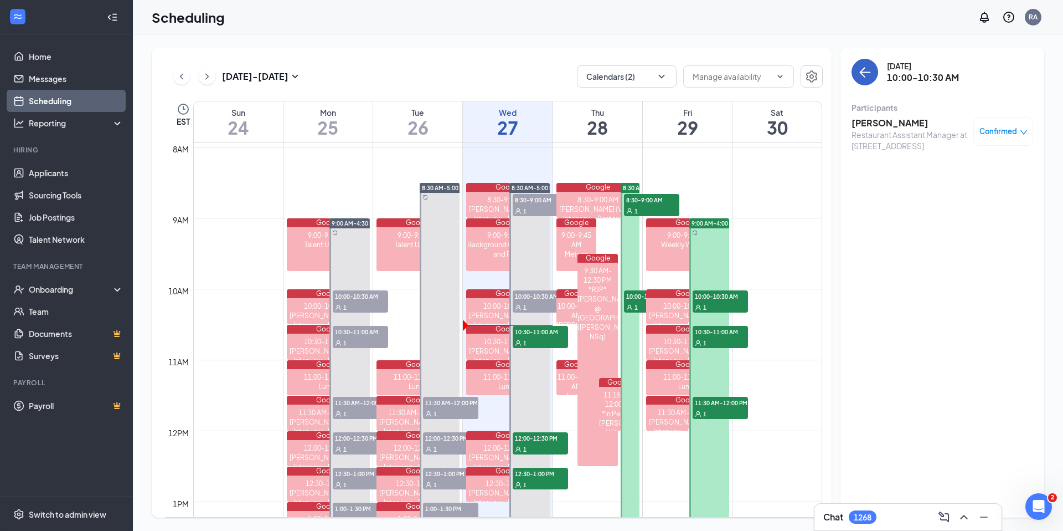
click at [861, 72] on icon "ArrowLeft" at bounding box center [866, 72] width 11 height 1
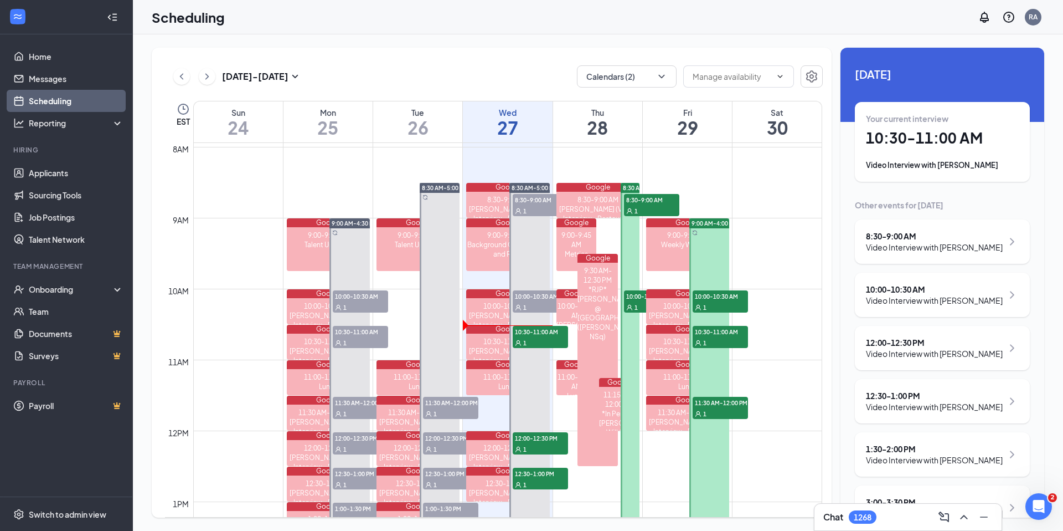
click at [907, 132] on h1 "10:30 - 11:00 AM" at bounding box center [942, 137] width 153 height 19
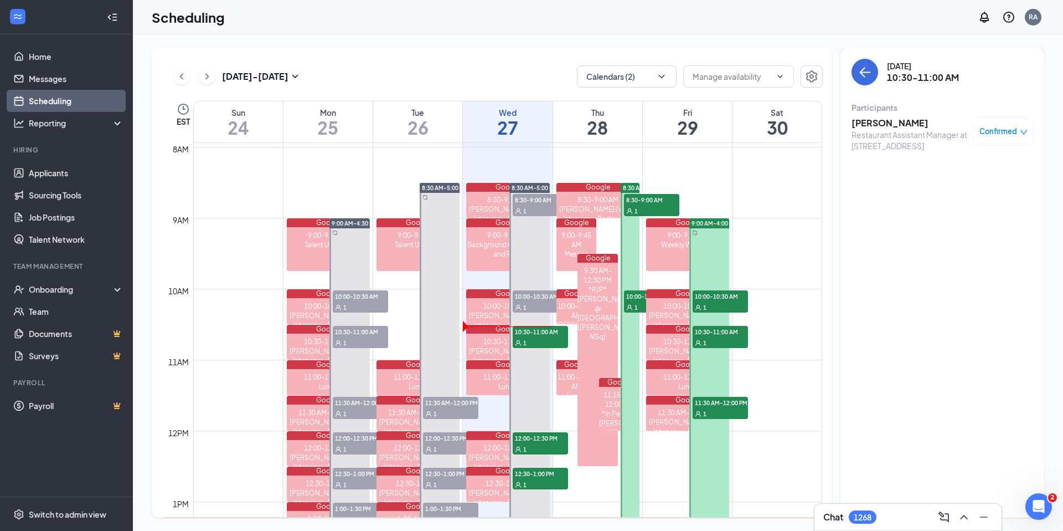
click at [888, 123] on h3 "Akilah Cort" at bounding box center [910, 123] width 116 height 12
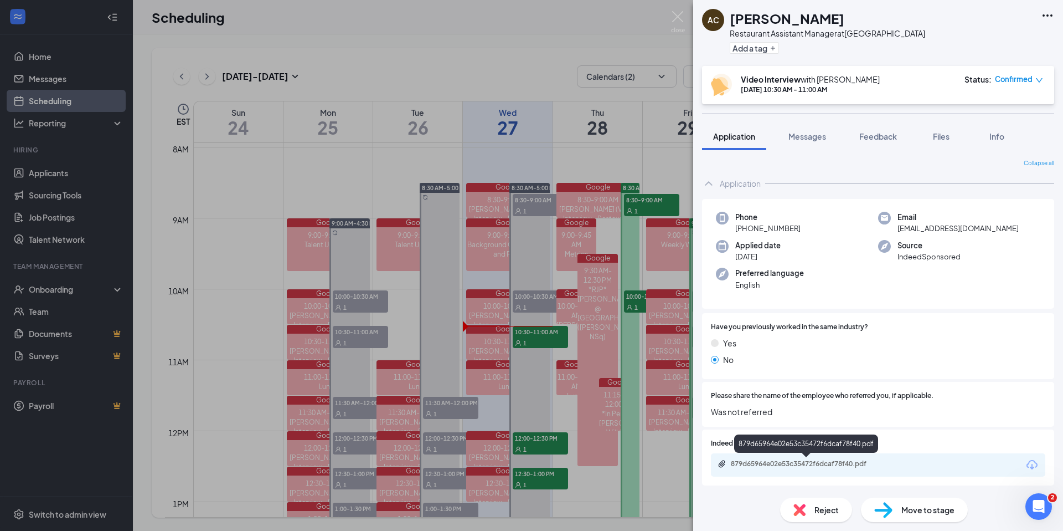
click at [845, 465] on div "879d65964e02e53c35472f6dcaf78f40.pdf" at bounding box center [808, 463] width 155 height 9
click at [901, 229] on span "akaval89@gmail.com" at bounding box center [958, 228] width 121 height 11
drag, startPoint x: 899, startPoint y: 229, endPoint x: 959, endPoint y: 232, distance: 59.9
click at [1000, 233] on div "Email akaval89@gmail.com" at bounding box center [959, 223] width 162 height 23
copy span "akaval89@gmail.com"
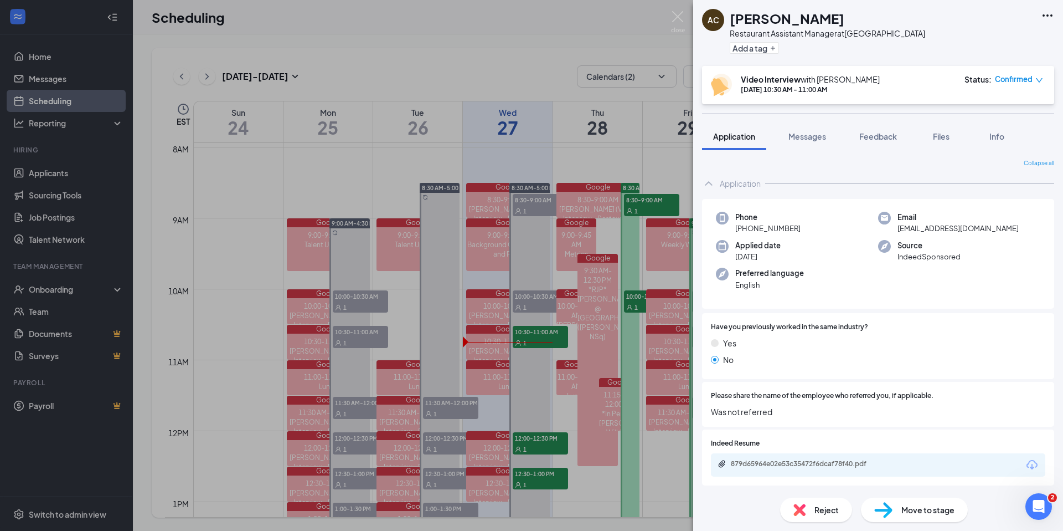
click at [839, 240] on div "Applied date Aug 22" at bounding box center [797, 251] width 162 height 23
drag, startPoint x: 745, startPoint y: 228, endPoint x: 814, endPoint y: 228, distance: 68.7
click at [831, 228] on div "Phone +1 (240) 883-2097" at bounding box center [797, 223] width 162 height 23
copy span "(240) 883-2097"
